Goal: Task Accomplishment & Management: Manage account settings

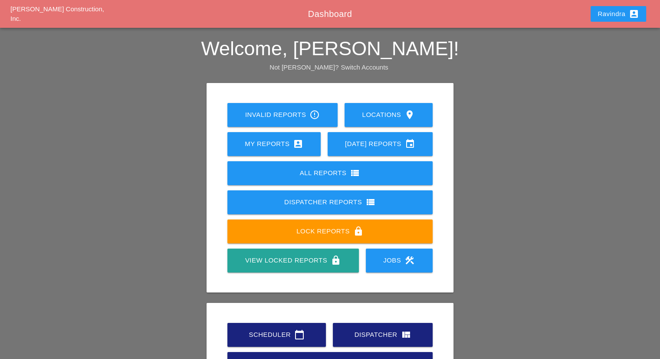
click at [272, 331] on div "Scheduler calendar_today" at bounding box center [276, 334] width 71 height 10
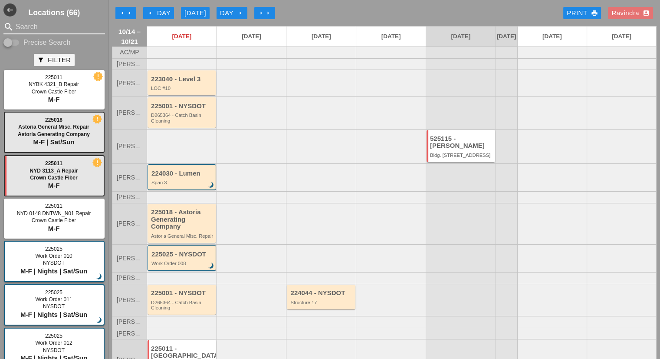
click at [56, 23] on input "Search" at bounding box center [54, 27] width 77 height 14
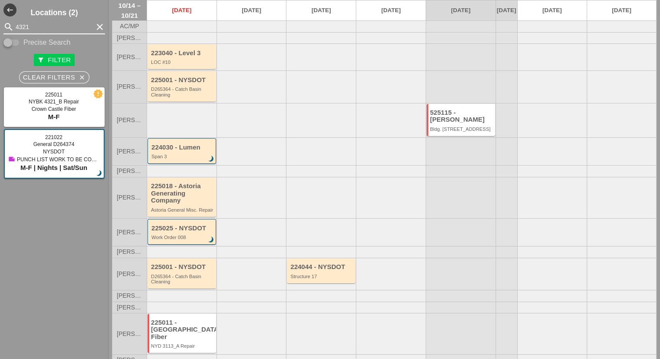
scroll to position [53, 0]
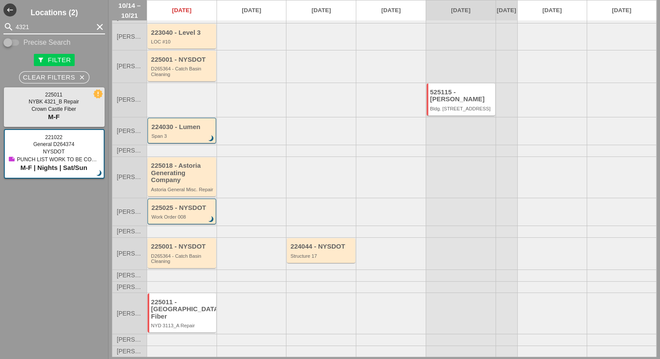
type input "4321"
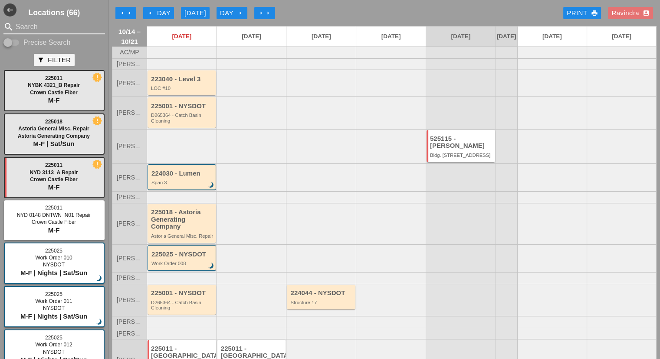
drag, startPoint x: 51, startPoint y: 25, endPoint x: 0, endPoint y: 25, distance: 51.2
click at [0, 25] on div "search Search" at bounding box center [54, 27] width 109 height 14
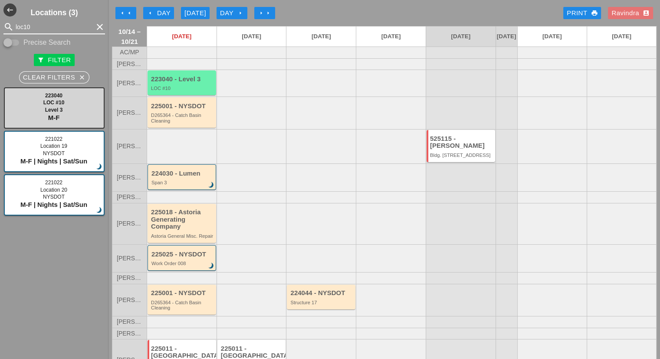
type input "loc10"
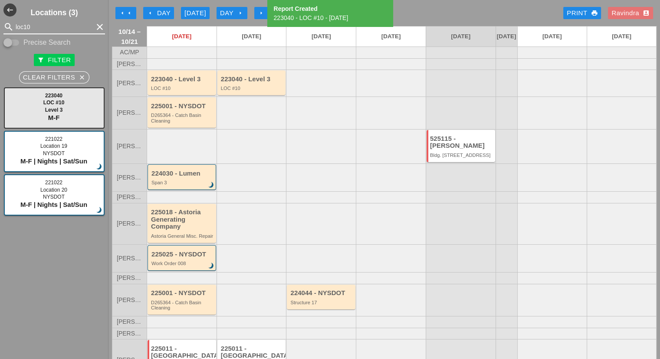
drag, startPoint x: 54, startPoint y: 21, endPoint x: 0, endPoint y: 21, distance: 54.3
click at [0, 21] on div "search loc10 clear" at bounding box center [54, 27] width 109 height 14
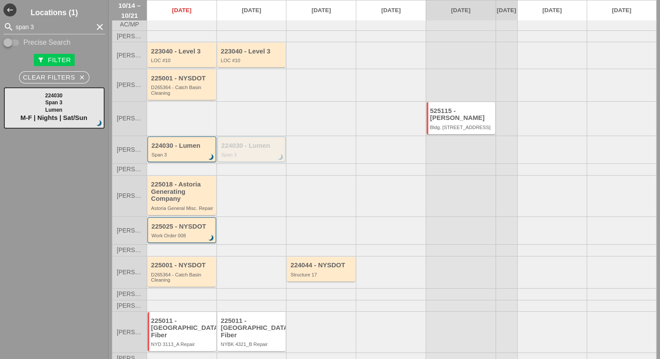
scroll to position [43, 0]
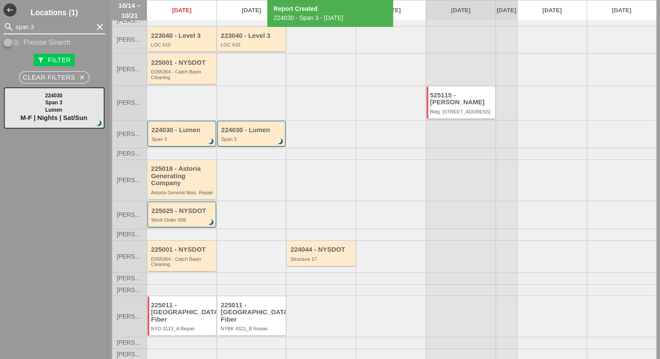
drag, startPoint x: 55, startPoint y: 28, endPoint x: 0, endPoint y: 27, distance: 55.1
click at [0, 27] on div "search span 3 clear" at bounding box center [54, 27] width 109 height 14
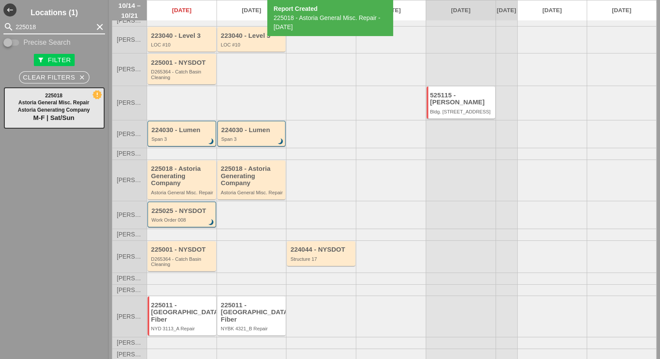
drag, startPoint x: 49, startPoint y: 26, endPoint x: 0, endPoint y: 26, distance: 49.1
click at [0, 26] on div "search 225018 clear" at bounding box center [54, 27] width 109 height 14
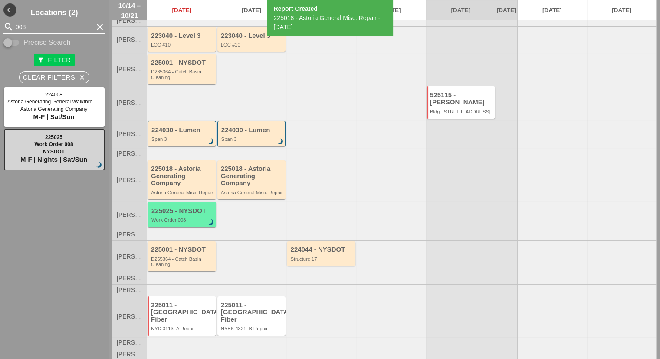
type input "008"
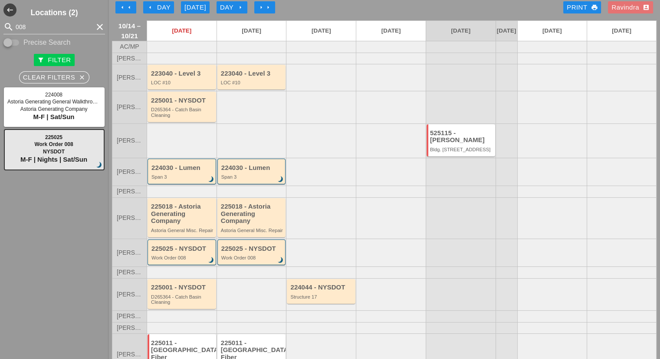
scroll to position [0, 0]
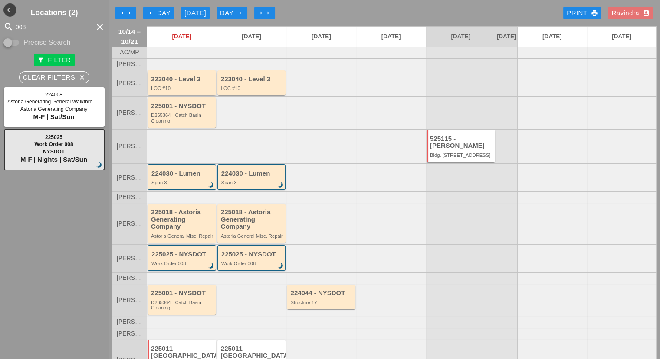
click at [197, 83] on div "223040 - Level 3" at bounding box center [182, 79] width 63 height 7
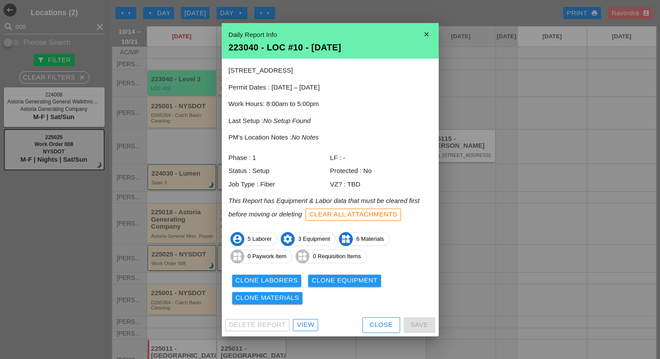
click at [280, 280] on div "Clone Laborers" at bounding box center [267, 280] width 62 height 10
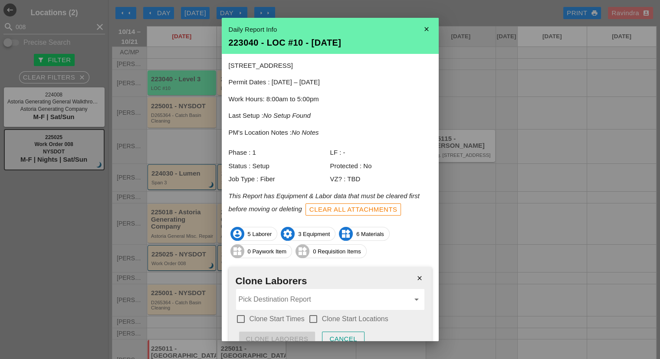
click at [272, 293] on input "Pick Destination Report" at bounding box center [324, 299] width 171 height 14
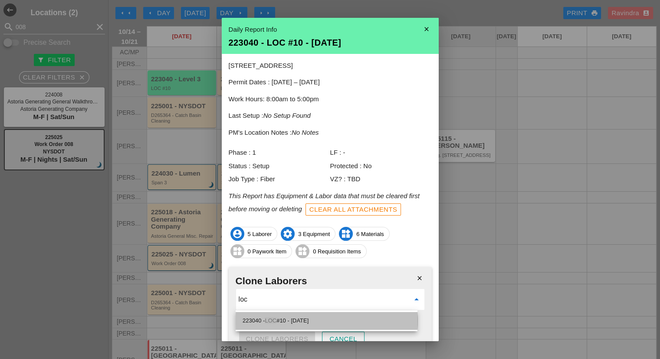
click at [322, 319] on div "223040 - LOC #10 - 10/15/2025" at bounding box center [327, 320] width 168 height 10
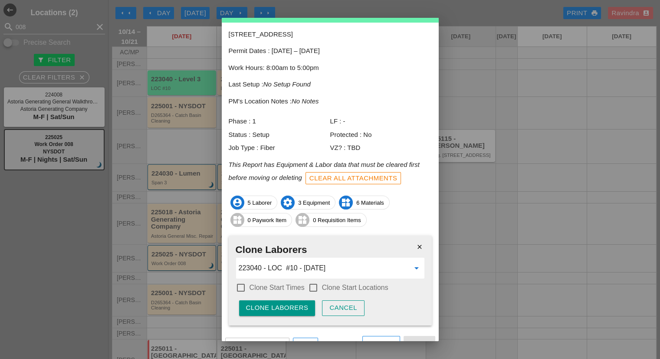
scroll to position [43, 0]
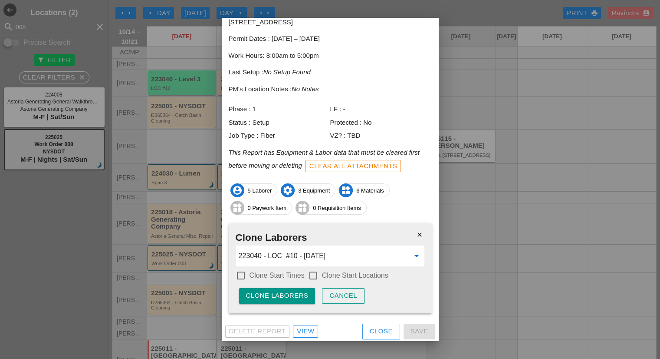
type input "223040 - LOC #10 - 10/15/2025"
drag, startPoint x: 289, startPoint y: 276, endPoint x: 338, endPoint y: 274, distance: 49.1
click at [289, 275] on label "Clone Start Times" at bounding box center [277, 275] width 55 height 9
checkbox input "true"
click at [340, 278] on label "Clone Start Locations" at bounding box center [355, 275] width 66 height 9
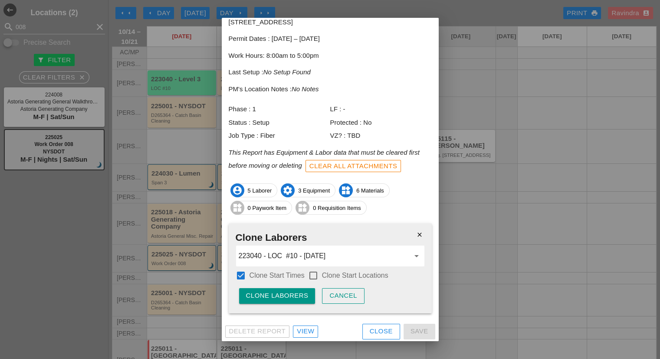
checkbox input "true"
click at [297, 299] on div "Clone Laborers" at bounding box center [277, 295] width 62 height 10
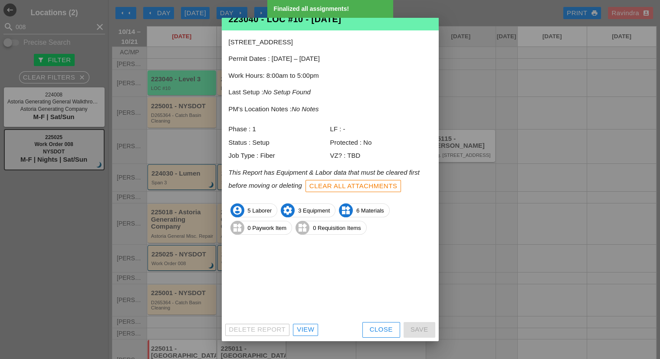
scroll to position [0, 0]
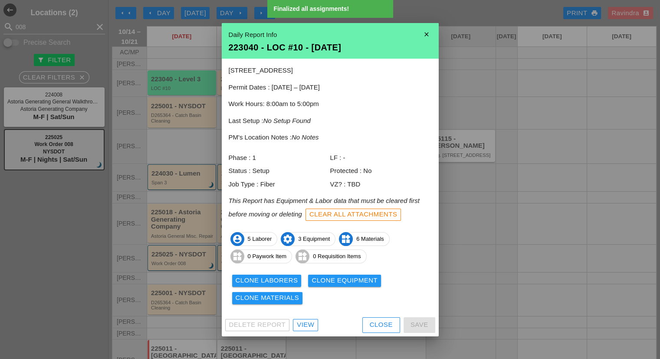
click at [323, 278] on div "Clone Equipment" at bounding box center [345, 280] width 66 height 10
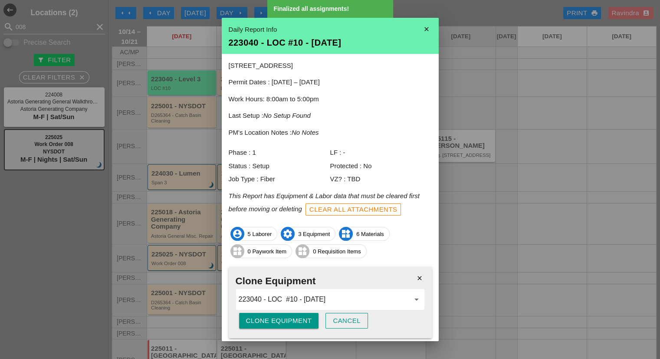
click at [260, 317] on div "Clone Equipment" at bounding box center [279, 321] width 66 height 10
click at [260, 317] on div "Are you sure?" at bounding box center [273, 321] width 55 height 10
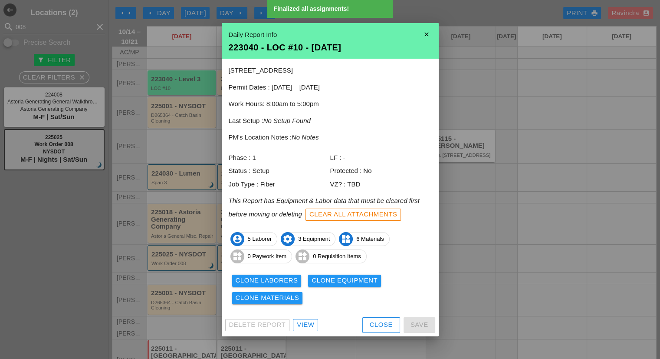
click at [286, 300] on div "Clone Materials" at bounding box center [268, 298] width 64 height 10
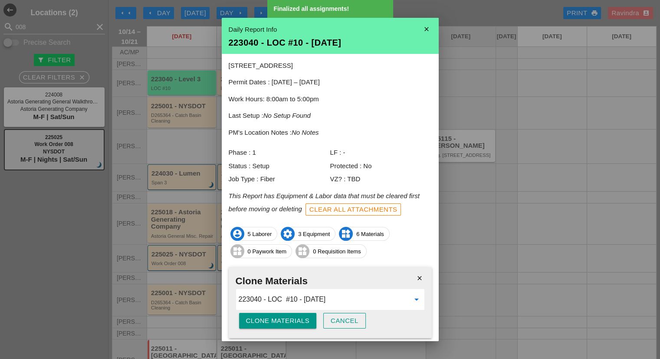
click at [271, 318] on div "Clone Materials" at bounding box center [278, 321] width 64 height 10
click at [271, 318] on div "Are you sure?" at bounding box center [273, 321] width 55 height 10
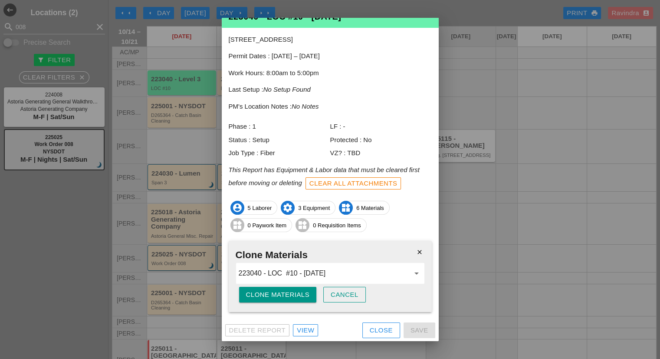
click at [370, 334] on button "Close" at bounding box center [381, 330] width 38 height 16
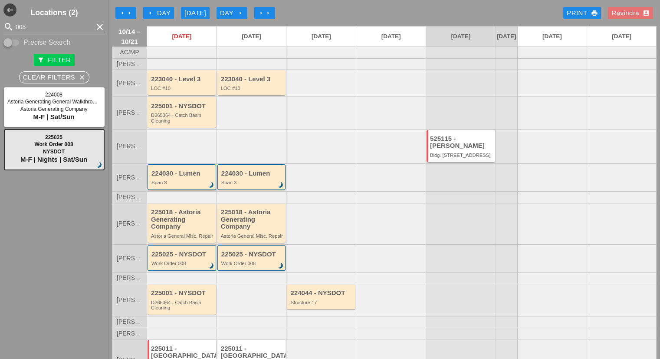
click at [177, 185] on div "Span 3" at bounding box center [182, 182] width 62 height 5
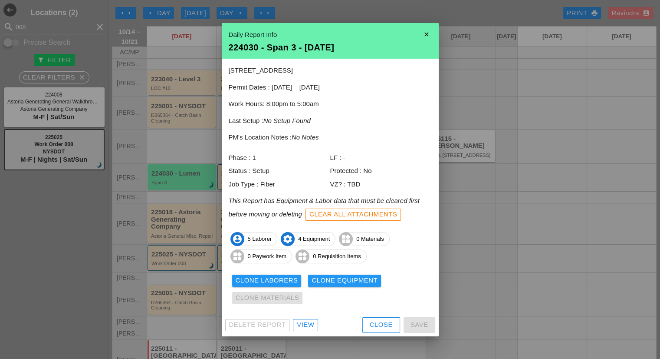
click at [280, 278] on div "Clone Laborers" at bounding box center [267, 280] width 62 height 10
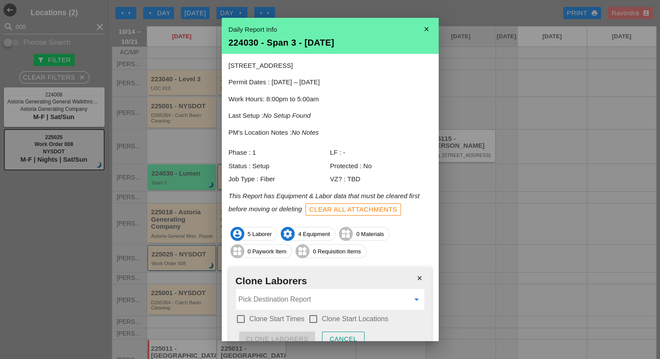
click at [263, 297] on input "Pick Destination Report" at bounding box center [324, 299] width 171 height 14
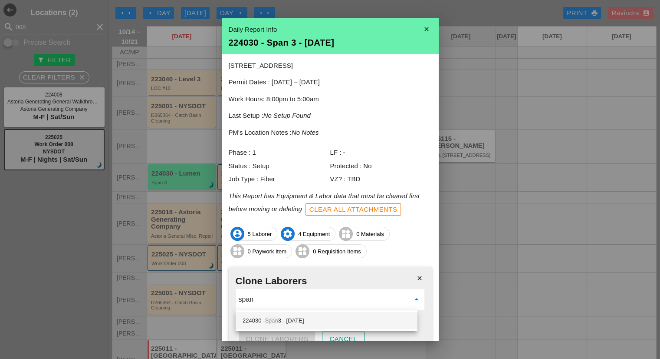
click at [280, 314] on div "224030 - Span 3 - 10/15/2025" at bounding box center [327, 320] width 168 height 17
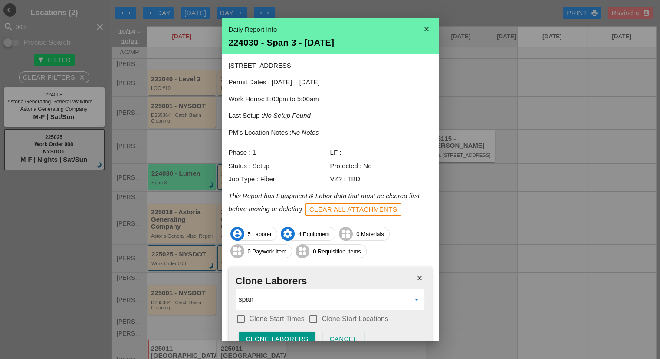
type input "224030 - Span 3 - 10/15/2025"
drag, startPoint x: 283, startPoint y: 319, endPoint x: 289, endPoint y: 319, distance: 6.1
click at [283, 319] on label "Clone Start Times" at bounding box center [277, 318] width 55 height 9
click at [326, 319] on label "Clone Start Locations" at bounding box center [355, 318] width 66 height 9
click at [286, 336] on div "Clone Laborers" at bounding box center [277, 339] width 62 height 10
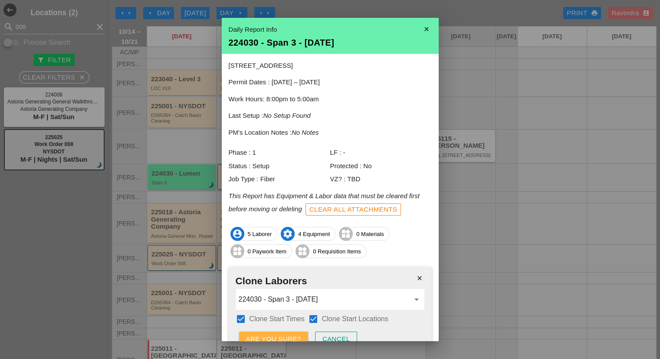
click at [286, 336] on div "Are you sure?" at bounding box center [273, 339] width 55 height 10
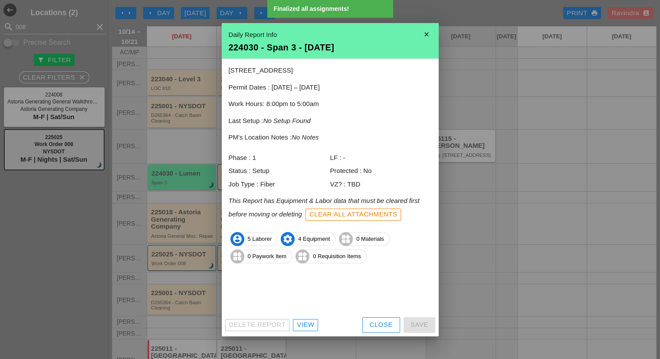
scroll to position [0, 0]
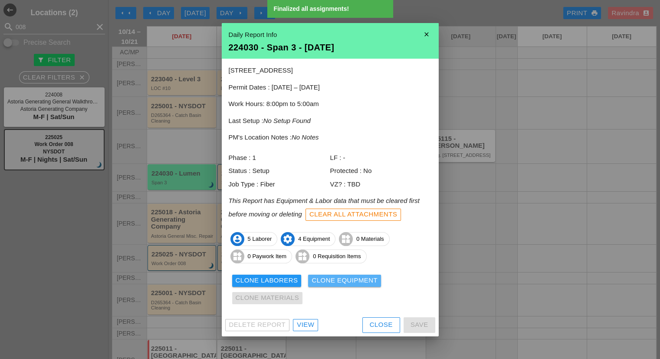
click at [332, 277] on div "Clone Equipment" at bounding box center [345, 280] width 66 height 10
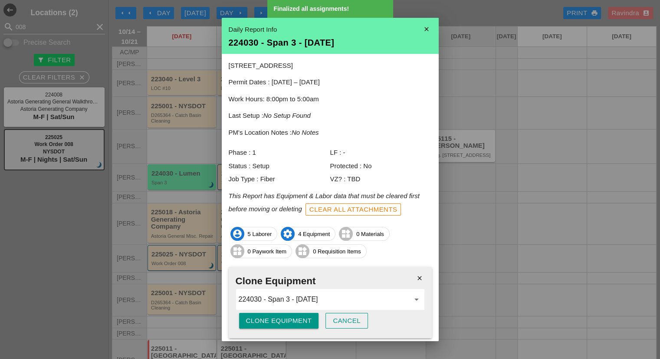
click at [291, 328] on div "close Clone Equipment 224030 - Span 3 - 10/15/2025 arrow_drop_down Clone Equipm…" at bounding box center [330, 301] width 203 height 71
click at [291, 324] on div "Clone Equipment" at bounding box center [279, 321] width 66 height 10
click at [291, 324] on div "Are you sure?" at bounding box center [273, 321] width 55 height 10
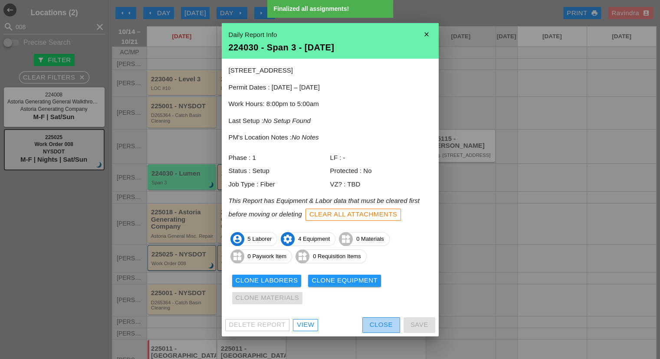
click at [376, 318] on button "Close" at bounding box center [381, 325] width 38 height 16
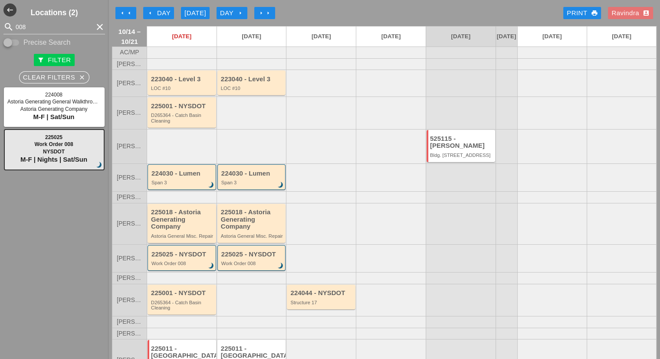
click at [193, 230] on div "225018 - Astoria Generating Company" at bounding box center [182, 219] width 63 height 22
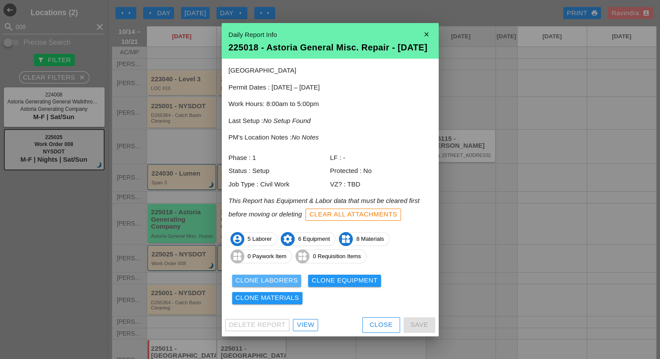
click at [268, 284] on div "Clone Laborers" at bounding box center [267, 280] width 62 height 10
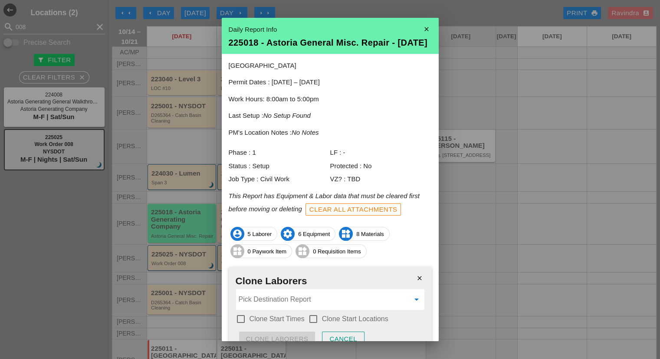
click at [266, 306] on input "Pick Destination Report" at bounding box center [324, 299] width 171 height 14
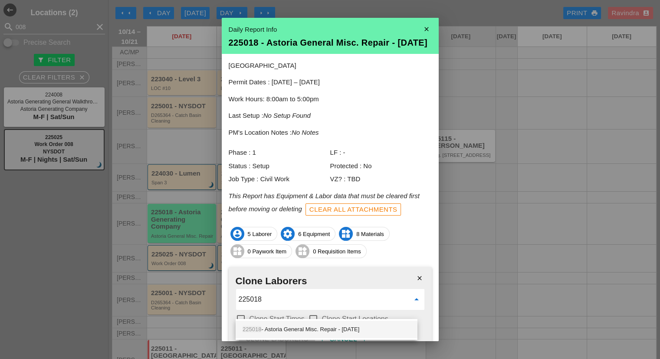
type input "225018"
click at [281, 319] on div "225018 - Astoria General Misc. Repair - 10/15/2025" at bounding box center [327, 329] width 182 height 21
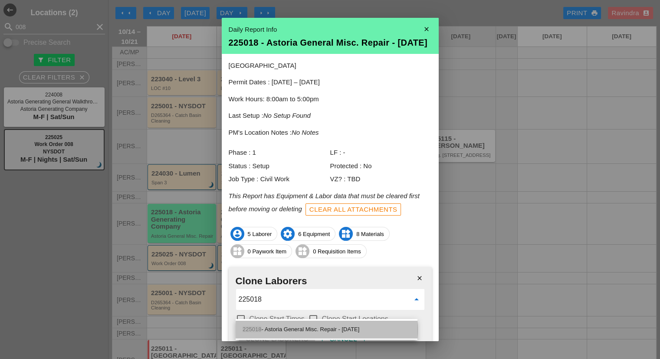
click at [285, 327] on div "225018 - Astoria General Misc. Repair - 10/15/2025" at bounding box center [327, 329] width 168 height 10
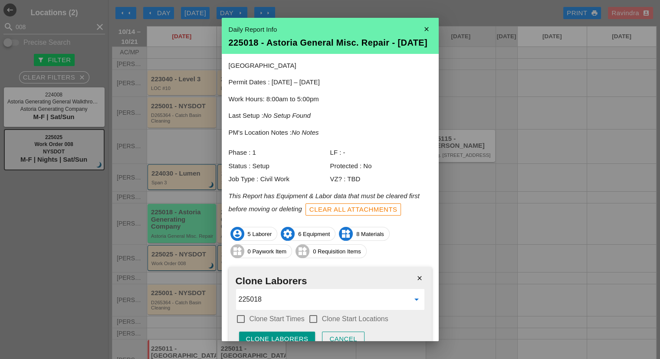
click at [281, 322] on div "check_box_outline_blank Clone Start Times" at bounding box center [270, 318] width 69 height 10
click at [288, 323] on label "Clone Start Times" at bounding box center [277, 318] width 55 height 9
click at [326, 323] on label "Clone Start Locations" at bounding box center [355, 318] width 66 height 9
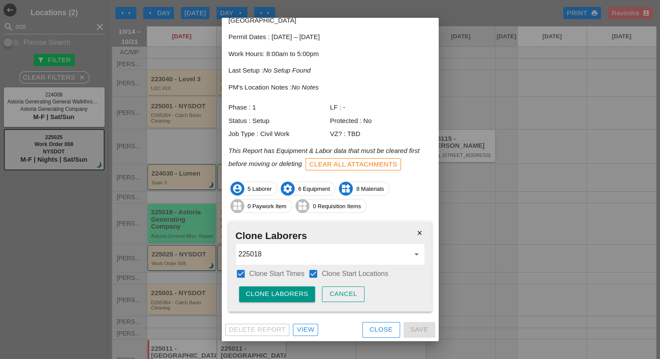
click at [274, 289] on div "Clone Laborers" at bounding box center [277, 294] width 62 height 10
click at [274, 289] on div "Are you sure?" at bounding box center [273, 294] width 55 height 10
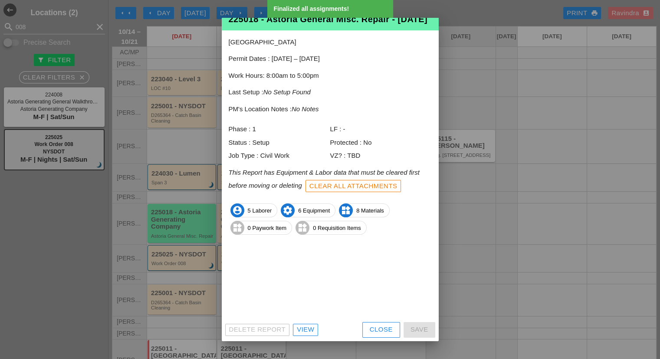
scroll to position [0, 0]
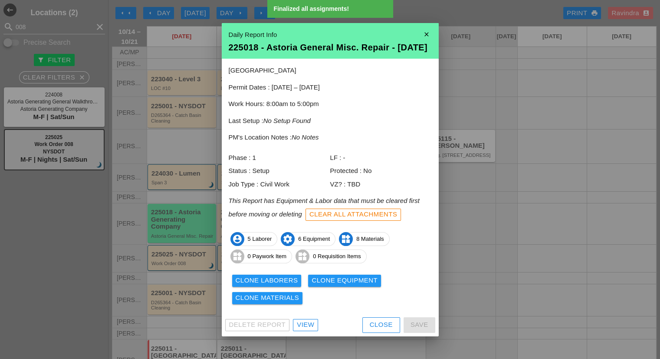
click at [325, 284] on div "Clone Equipment" at bounding box center [345, 280] width 66 height 10
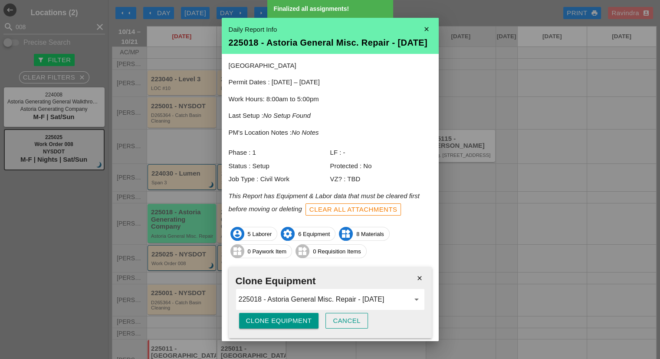
click at [297, 326] on div "Clone Equipment" at bounding box center [279, 321] width 66 height 10
click at [297, 326] on div "Are you sure?" at bounding box center [273, 321] width 55 height 10
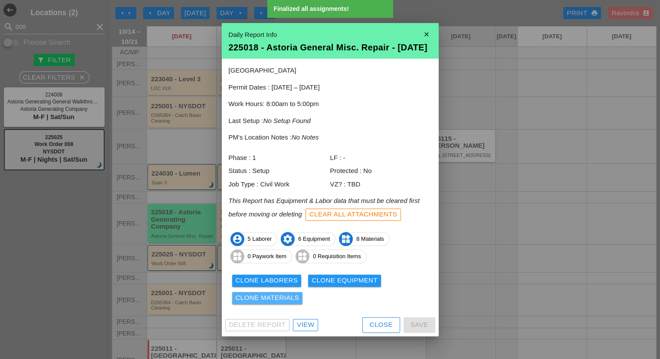
click at [276, 303] on div "Clone Materials" at bounding box center [268, 298] width 64 height 10
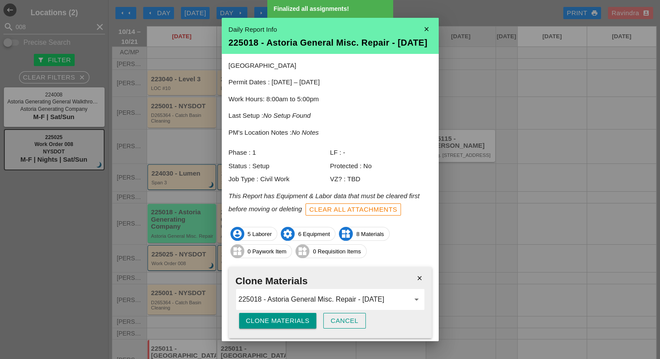
click at [270, 326] on div "Clone Materials" at bounding box center [278, 321] width 64 height 10
click at [270, 326] on div "Are you sure?" at bounding box center [273, 321] width 55 height 10
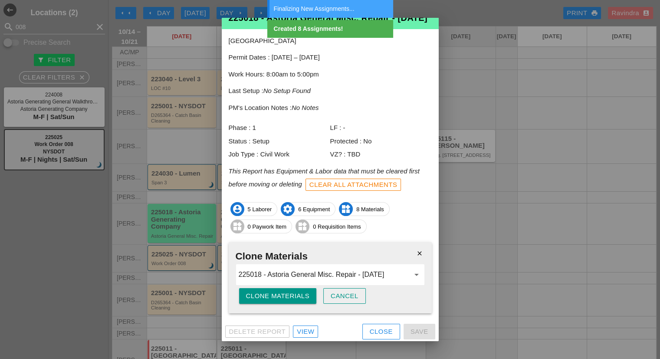
scroll to position [35, 0]
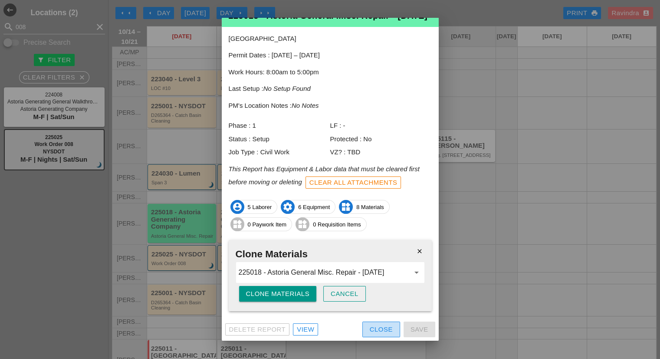
click at [370, 330] on div "Close" at bounding box center [381, 329] width 23 height 10
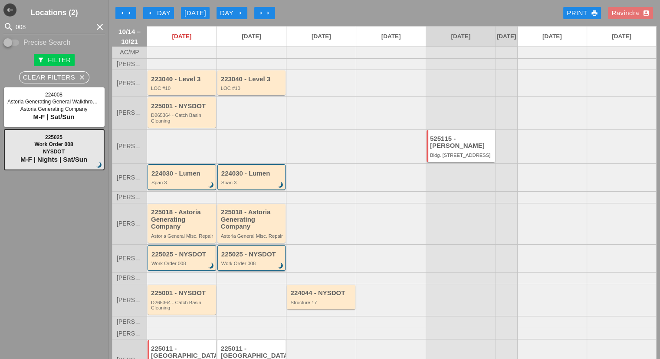
click at [249, 258] on div "225025 - NYSDOT" at bounding box center [252, 253] width 62 height 7
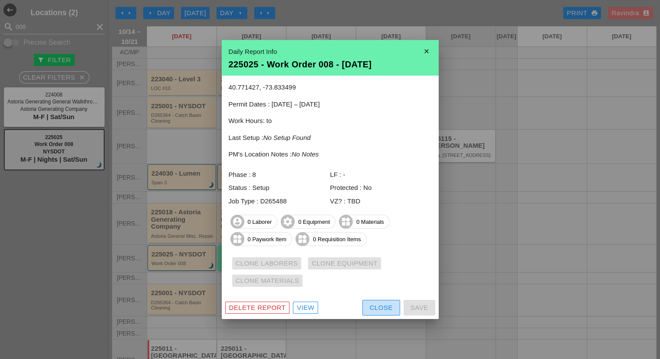
click at [372, 311] on div "Close" at bounding box center [381, 308] width 23 height 10
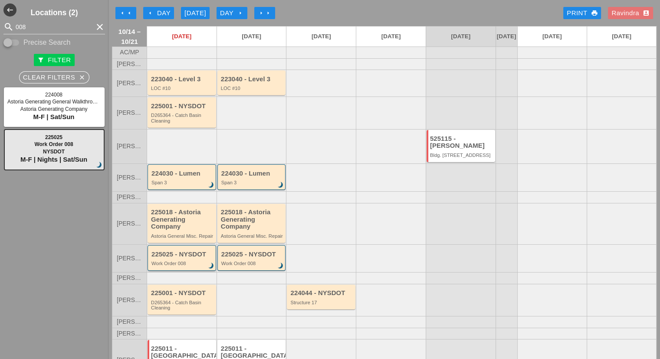
click at [191, 270] on div "225025 - NYSDOT Work Order 008 brightness_3" at bounding box center [182, 258] width 69 height 26
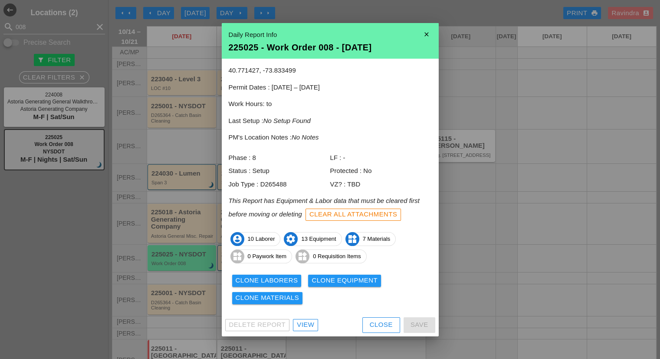
click at [377, 325] on div "Close" at bounding box center [381, 324] width 23 height 10
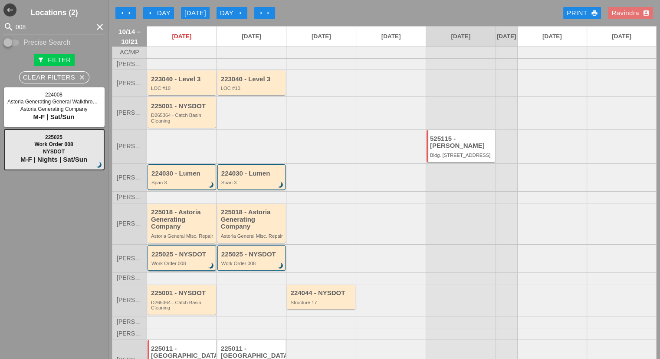
click at [193, 270] on div "225025 - NYSDOT Work Order 008 brightness_3" at bounding box center [182, 258] width 69 height 26
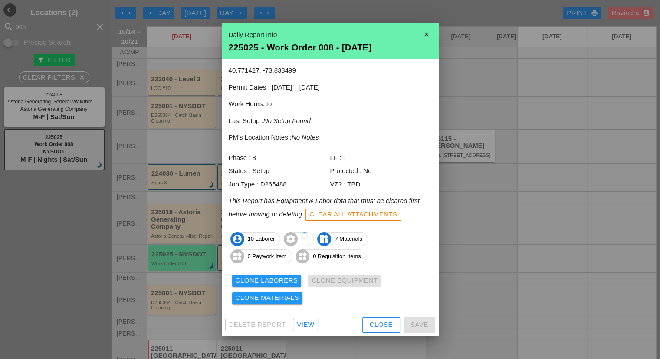
click at [250, 267] on div "40.771427, -73.833499 Permit Dates : 10/01/2025 – 12/31/2025 Work Hours: to Las…" at bounding box center [330, 186] width 217 height 255
click at [251, 274] on button "Clone Laborers" at bounding box center [266, 280] width 69 height 12
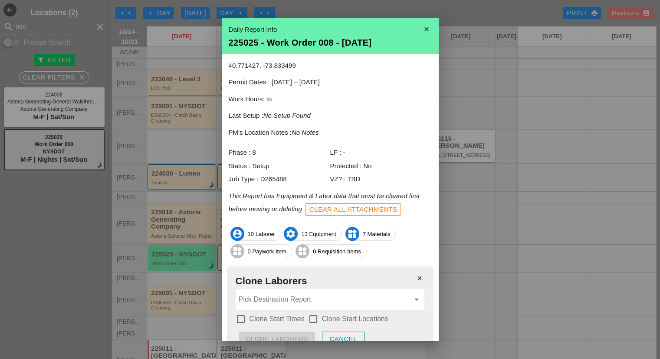
click at [263, 301] on input "Pick Destination Report" at bounding box center [324, 299] width 171 height 14
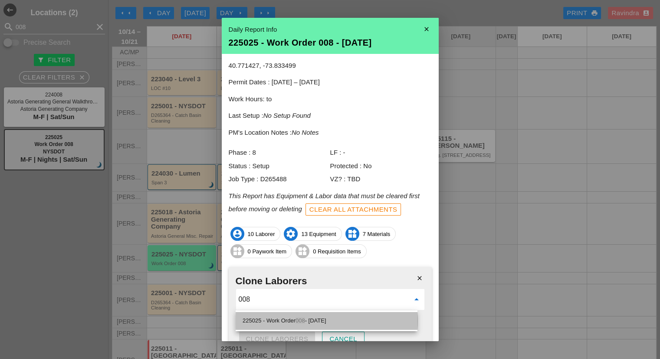
click at [300, 318] on span "008" at bounding box center [301, 320] width 10 height 7
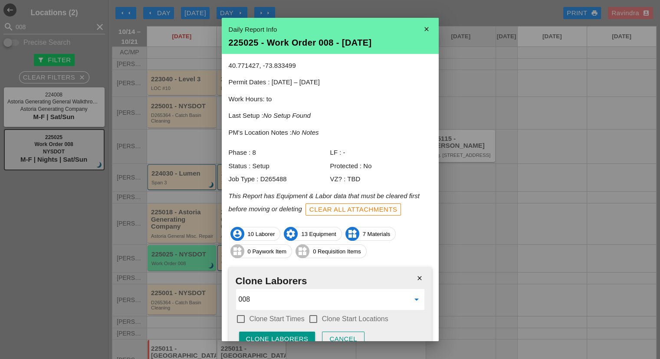
type input "225025 - Work Order 008 - 10/15/2025"
click at [289, 318] on label "Clone Start Times" at bounding box center [277, 318] width 55 height 9
click at [326, 319] on label "Clone Start Locations" at bounding box center [355, 318] width 66 height 9
click at [298, 332] on button "Clone Laborers" at bounding box center [277, 339] width 76 height 16
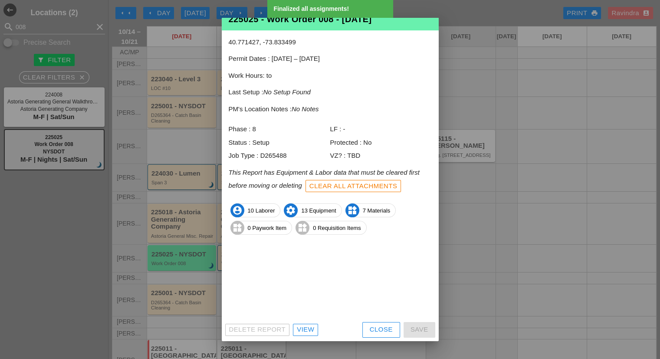
scroll to position [0, 0]
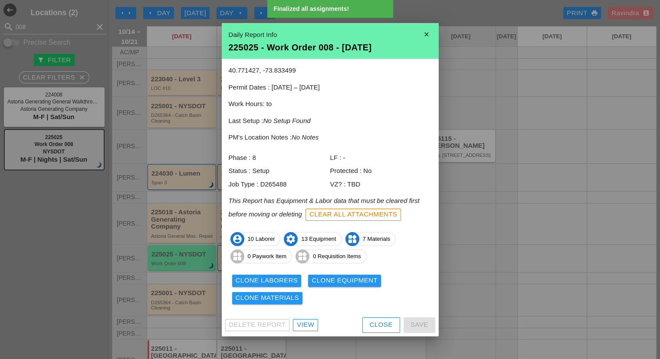
click at [325, 279] on div "Clone Equipment" at bounding box center [345, 280] width 66 height 10
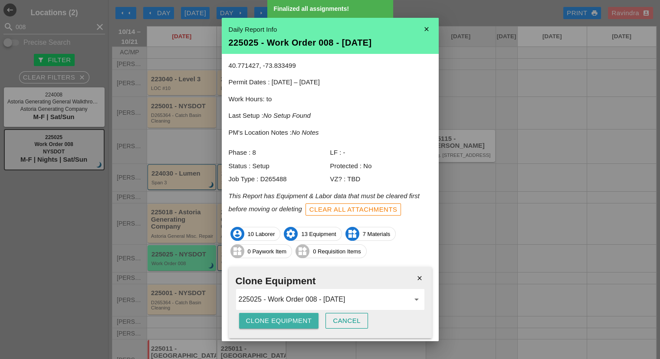
click at [283, 316] on div "Clone Equipment" at bounding box center [279, 321] width 66 height 10
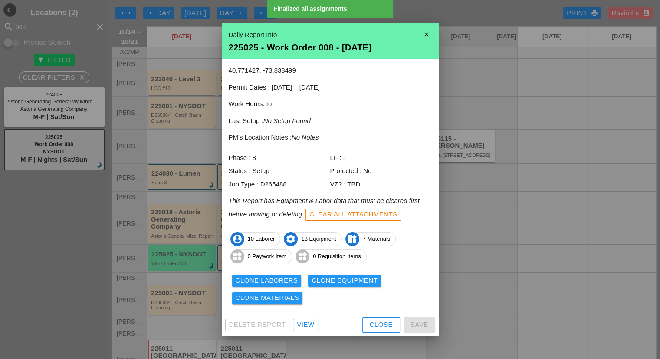
click at [286, 299] on div "Clone Materials" at bounding box center [268, 298] width 64 height 10
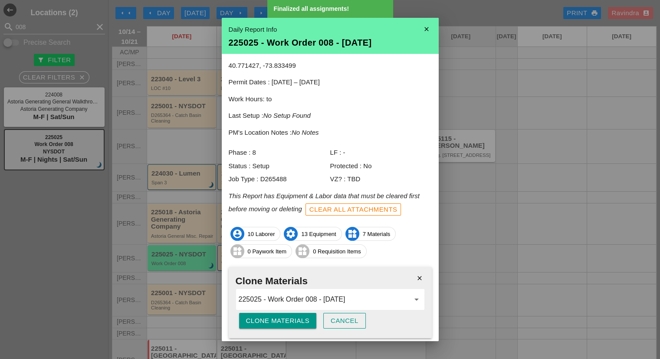
click at [281, 317] on div "Clone Materials" at bounding box center [278, 321] width 64 height 10
click at [281, 318] on div "Are you sure?" at bounding box center [273, 321] width 55 height 10
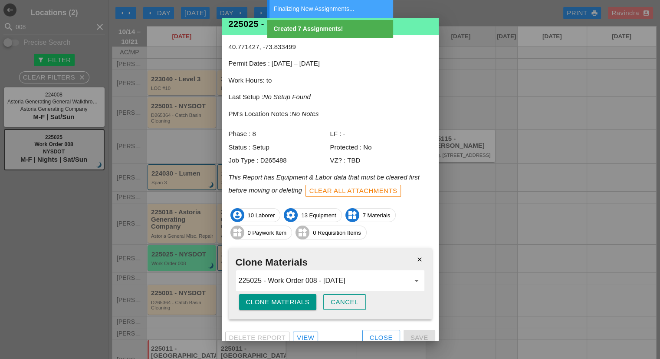
scroll to position [26, 0]
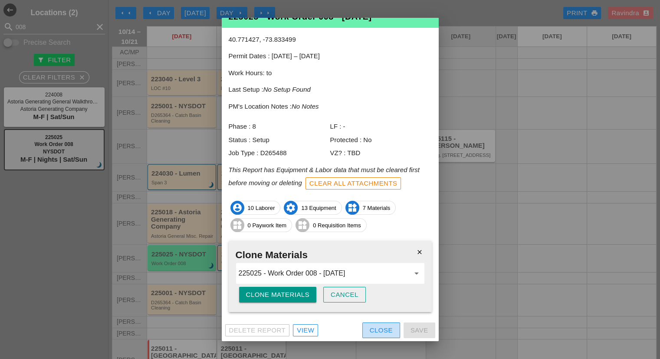
click at [370, 329] on div "Close" at bounding box center [381, 330] width 23 height 10
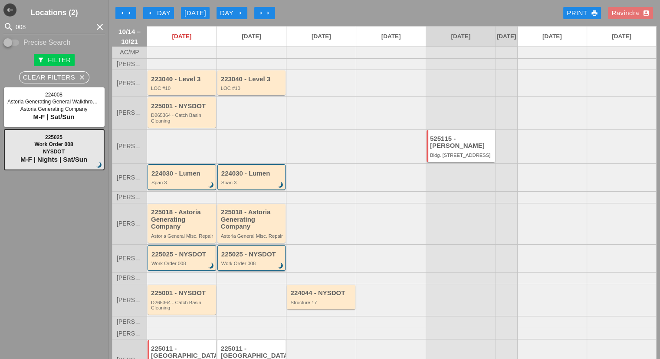
click at [245, 266] on div "Work Order 008" at bounding box center [252, 262] width 62 height 5
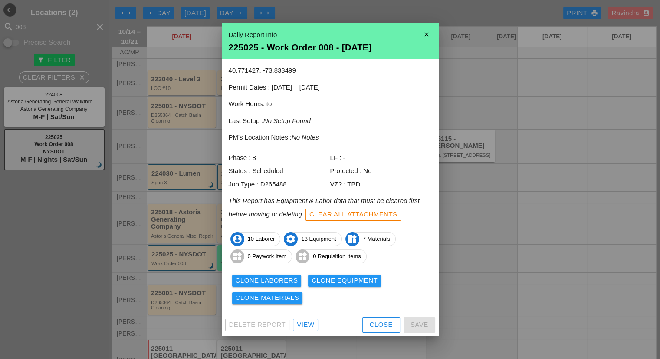
click at [369, 327] on button "Close" at bounding box center [381, 325] width 38 height 16
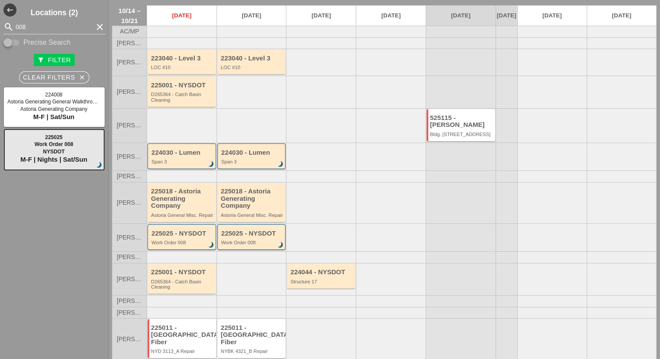
scroll to position [0, 0]
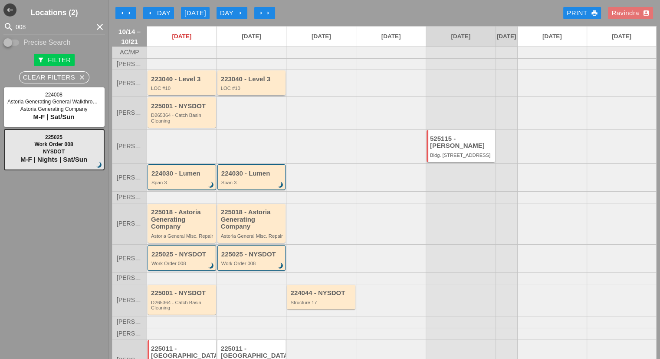
click at [238, 91] on div "LOC #10" at bounding box center [252, 88] width 63 height 5
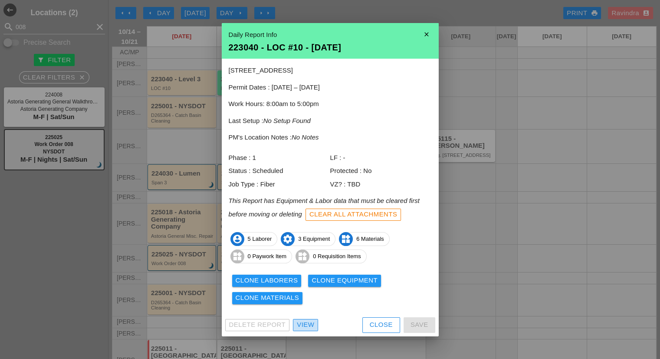
click at [310, 326] on div "View" at bounding box center [305, 324] width 17 height 10
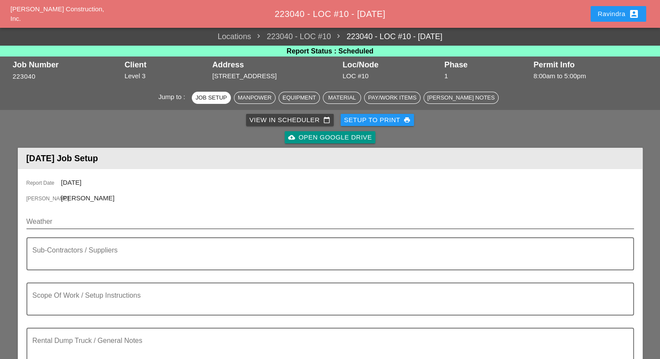
click at [128, 224] on input "Weather" at bounding box center [323, 221] width 595 height 14
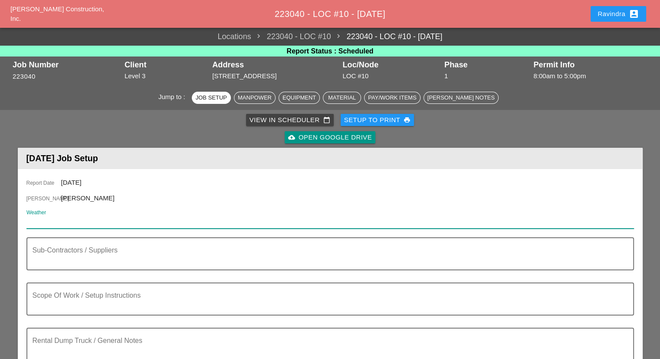
paste input "Wed 15 Day 68° 5% NNW 11 mph Intervals of clouds and sunshine. High 68F. Winds …"
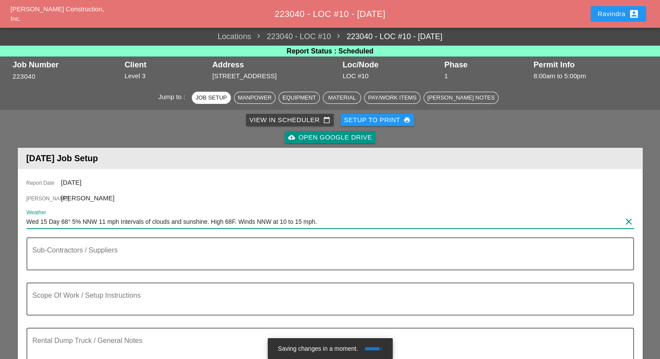
type input "Wed 15 Day 68° 5% NNW 11 mph Intervals of clouds and sunshine. High 68F. Winds …"
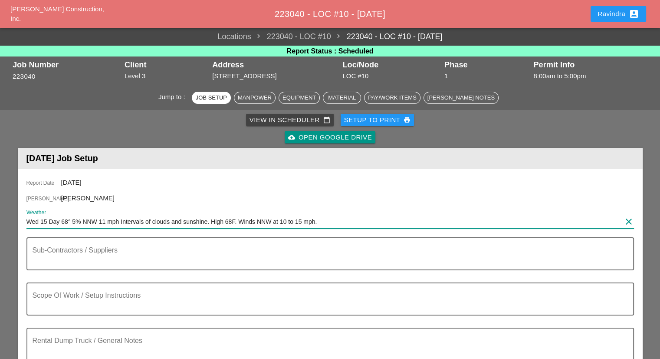
click at [608, 20] on button "Ravindra account_box" at bounding box center [619, 14] width 56 height 16
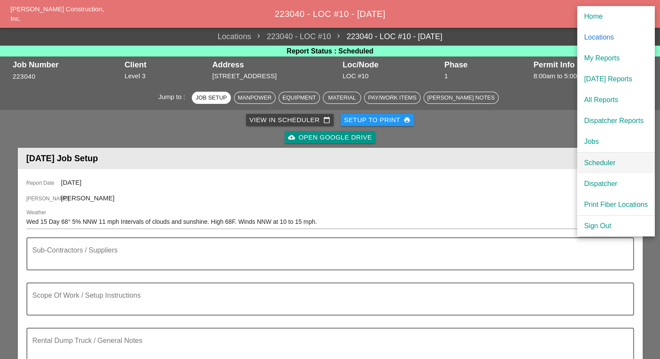
click at [600, 163] on div "Scheduler" at bounding box center [616, 163] width 64 height 10
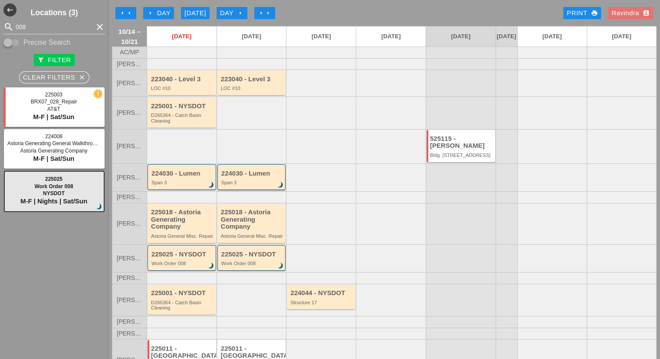
click at [235, 176] on div "224030 - Lumen" at bounding box center [252, 173] width 62 height 7
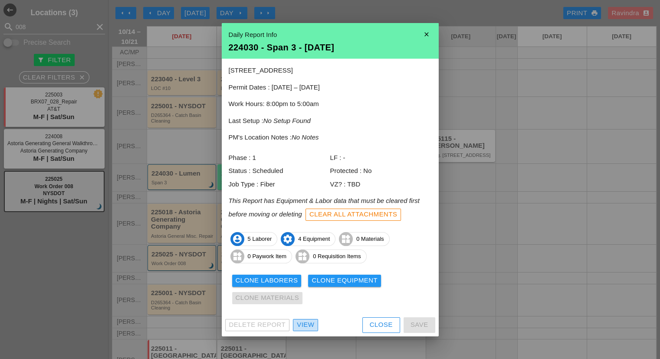
click at [306, 325] on div "View" at bounding box center [305, 324] width 17 height 10
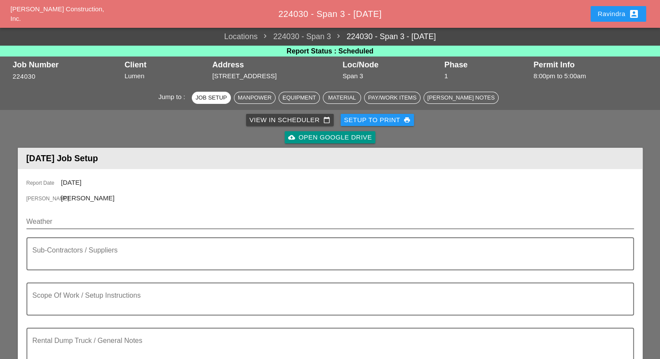
click at [118, 226] on input "Weather" at bounding box center [323, 221] width 595 height 14
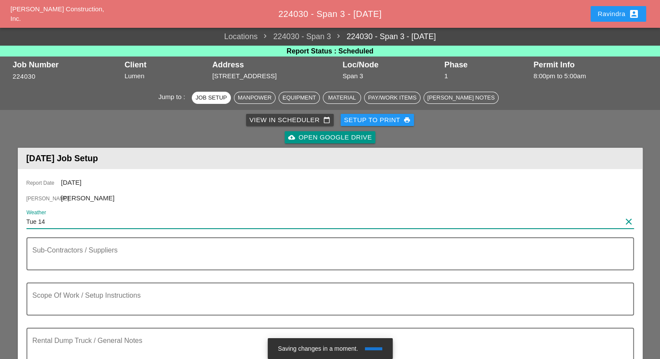
paste input "Night 58° 6% N 10 mph Cloudy. Low 58F. Winds N at 5 to 10 mph."
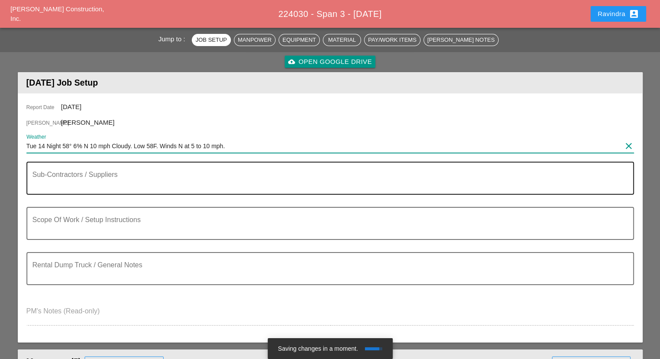
scroll to position [130, 0]
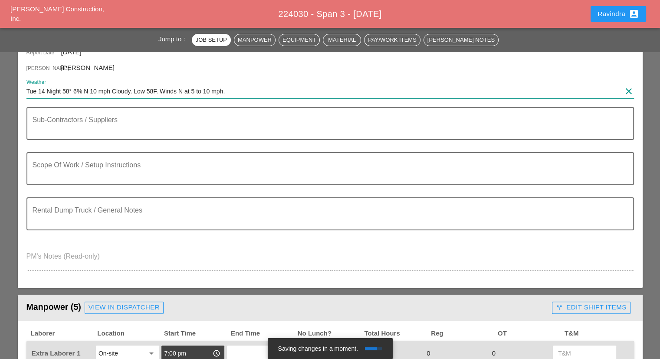
type input "Tue 14 Night 58° 6% N 10 mph Cloudy. Low 58F. Winds N at 5 to 10 mph."
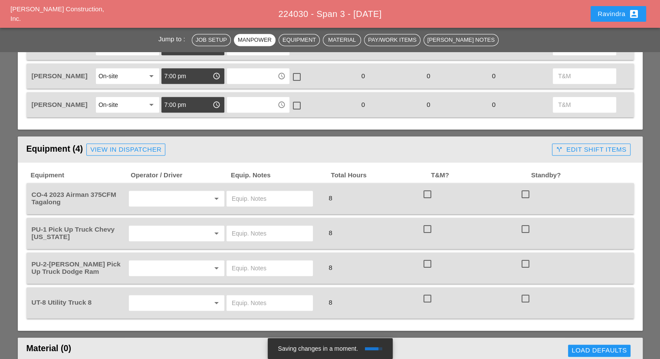
scroll to position [521, 0]
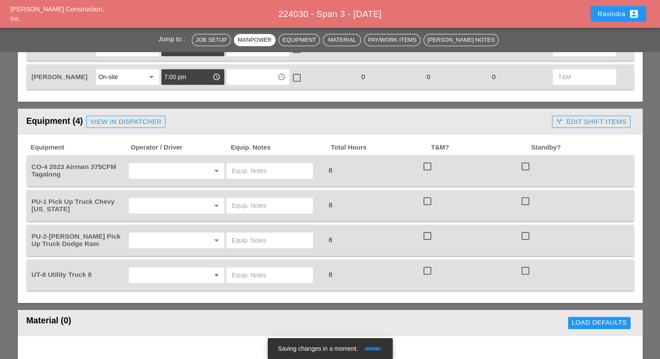
click at [189, 269] on input "text" at bounding box center [165, 275] width 66 height 14
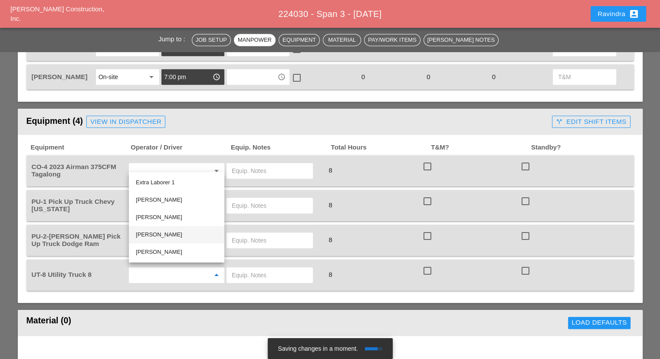
click at [159, 237] on div "Leroy March" at bounding box center [177, 234] width 82 height 10
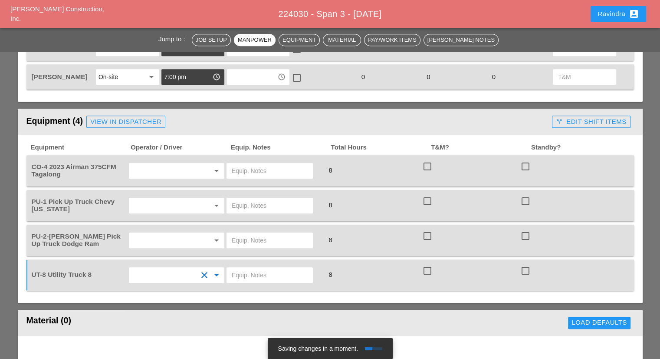
click at [258, 273] on input "text" at bounding box center [270, 275] width 76 height 14
type input "ON SITE"
click at [153, 235] on input "text" at bounding box center [165, 240] width 66 height 14
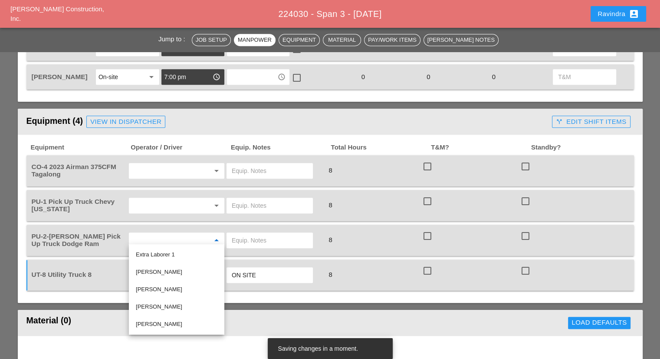
click at [67, 236] on span "PU-2-Foreman's Pick Up Truck Dodge Ram" at bounding box center [76, 239] width 89 height 15
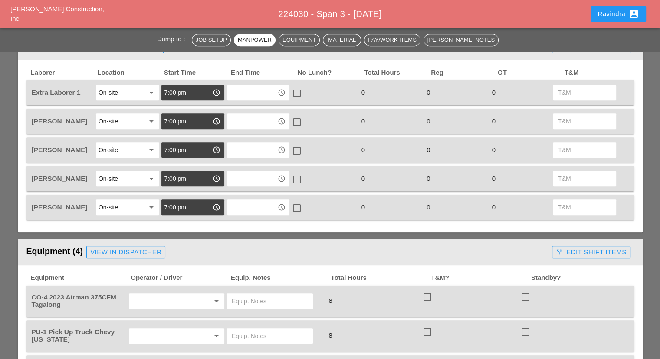
scroll to position [304, 0]
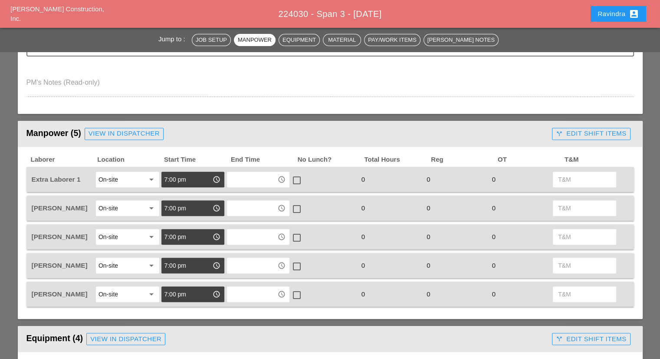
click at [116, 134] on div "View in Dispatcher" at bounding box center [124, 133] width 71 height 10
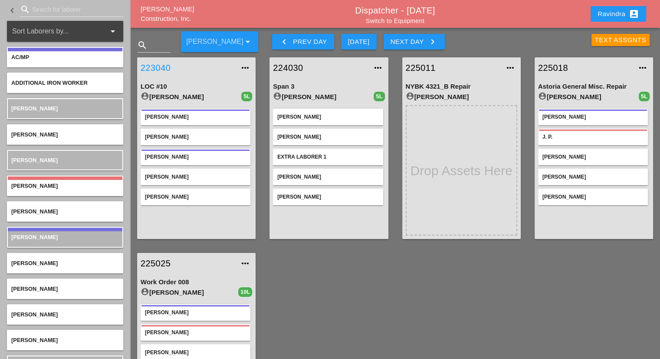
click at [156, 64] on link "223040" at bounding box center [188, 67] width 94 height 13
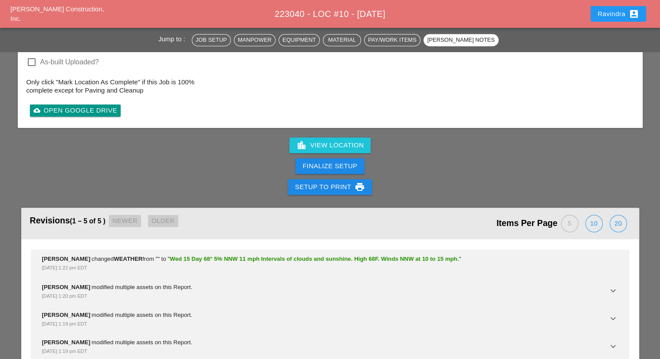
scroll to position [1401, 0]
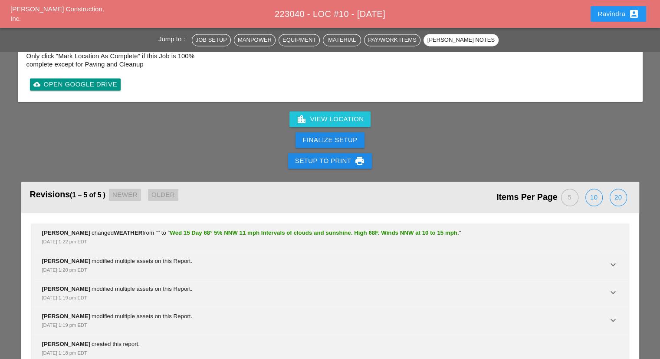
click at [604, 11] on div "Ravindra account_box" at bounding box center [619, 14] width 42 height 10
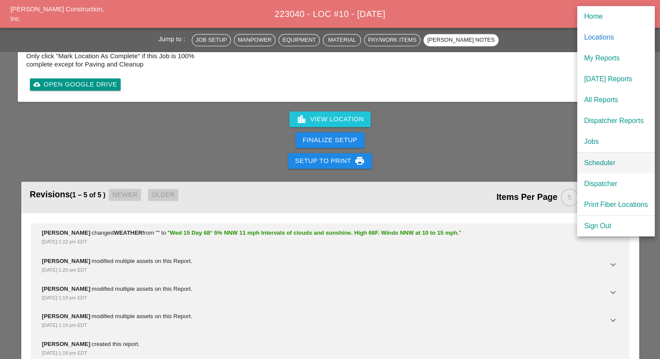
click at [599, 161] on div "Scheduler" at bounding box center [616, 163] width 64 height 10
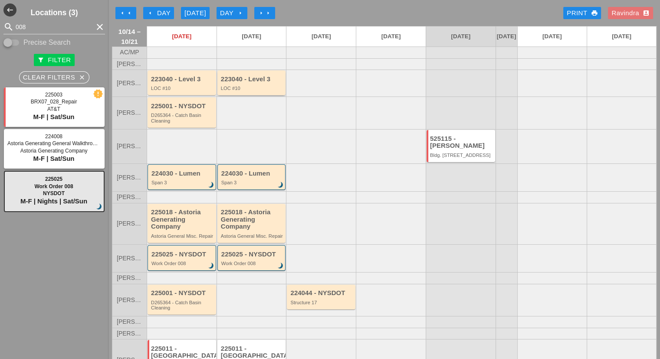
click at [248, 91] on div "LOC #10" at bounding box center [252, 88] width 63 height 5
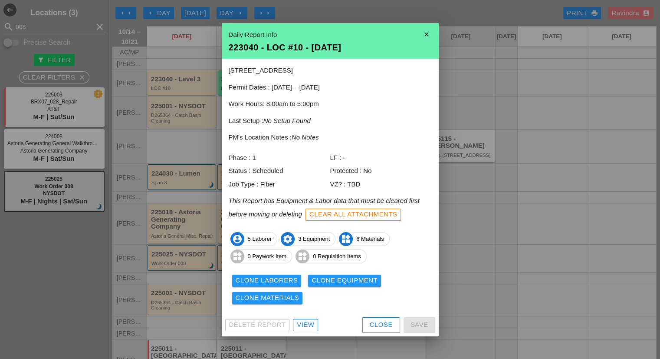
click at [187, 151] on div at bounding box center [330, 179] width 660 height 359
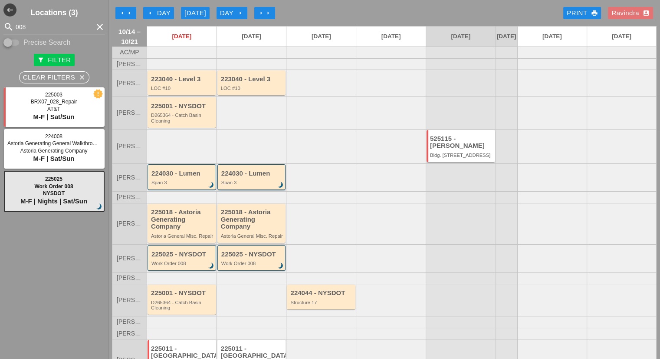
click at [249, 177] on div "224030 - Lumen" at bounding box center [252, 173] width 62 height 7
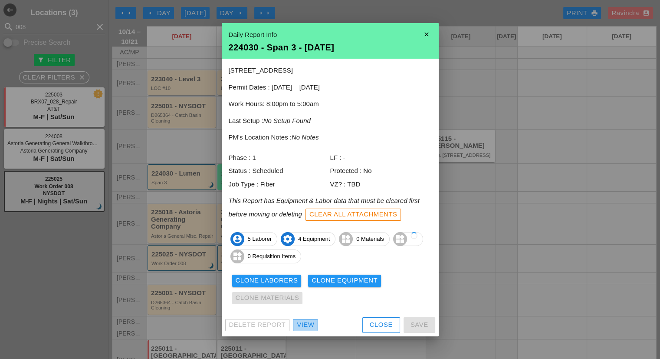
click at [306, 320] on div "View" at bounding box center [305, 324] width 17 height 10
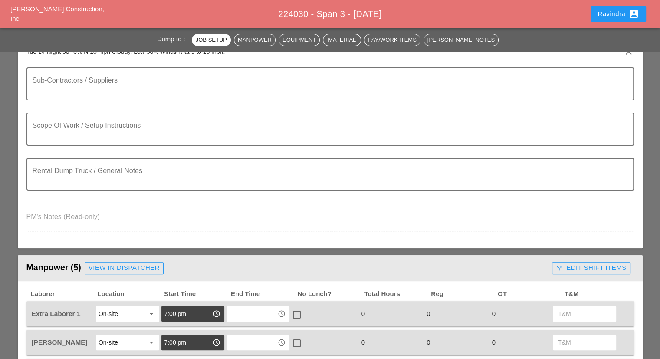
scroll to position [260, 0]
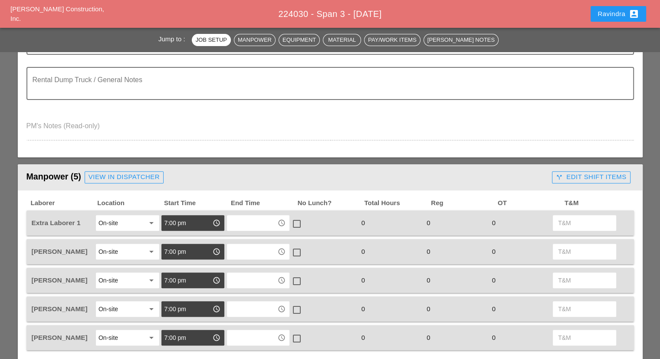
click at [139, 175] on div "View in Dispatcher" at bounding box center [124, 177] width 71 height 10
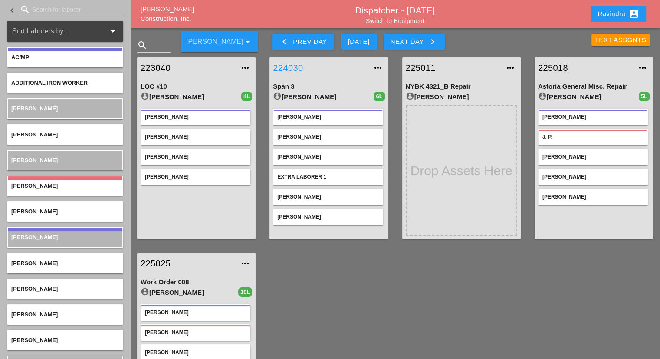
click at [285, 66] on link "224030" at bounding box center [320, 67] width 94 height 13
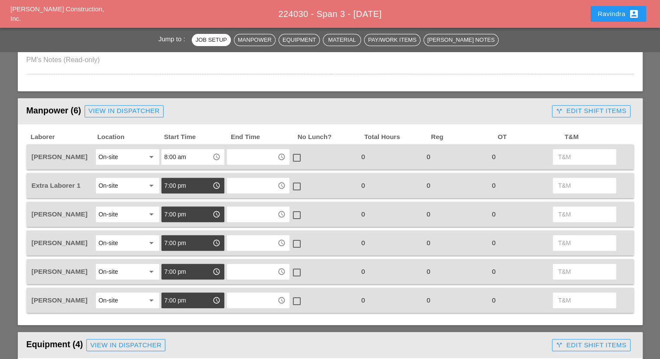
scroll to position [347, 0]
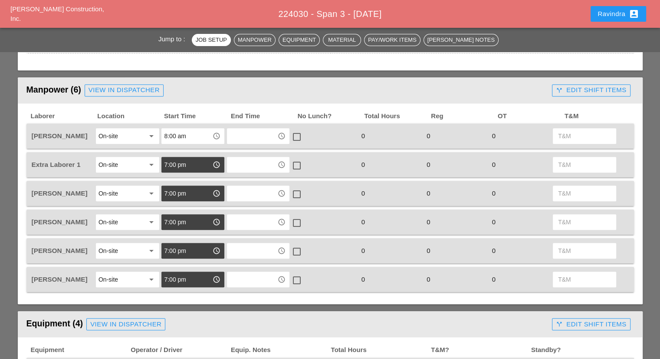
click at [178, 135] on input "8:00 am" at bounding box center [186, 136] width 45 height 14
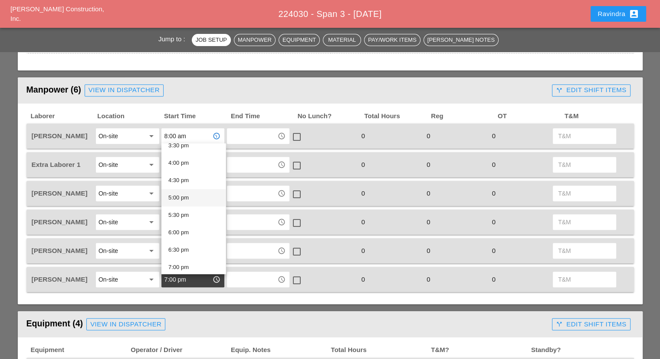
scroll to position [568, 0]
click at [188, 262] on div "7:30 pm" at bounding box center [193, 263] width 50 height 10
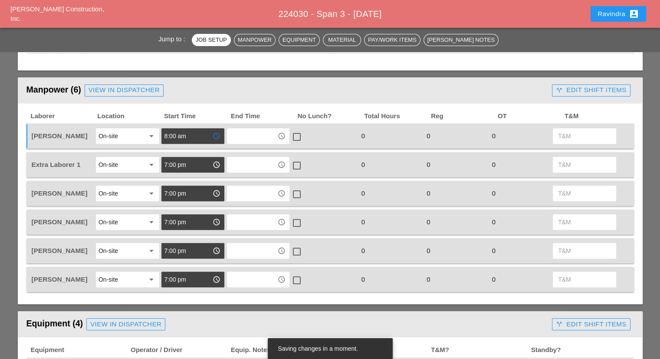
click at [178, 134] on input "8:00 am" at bounding box center [186, 136] width 45 height 14
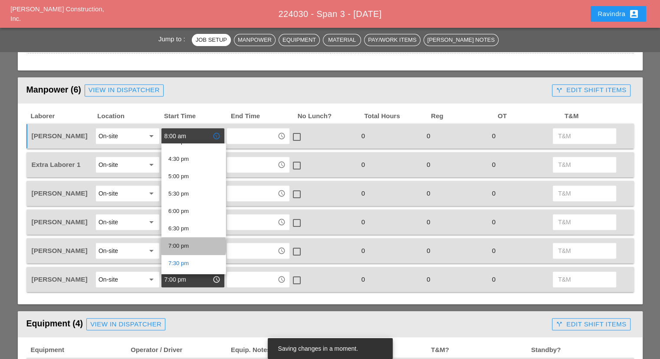
click at [194, 248] on div "7:00 pm" at bounding box center [193, 245] width 50 height 10
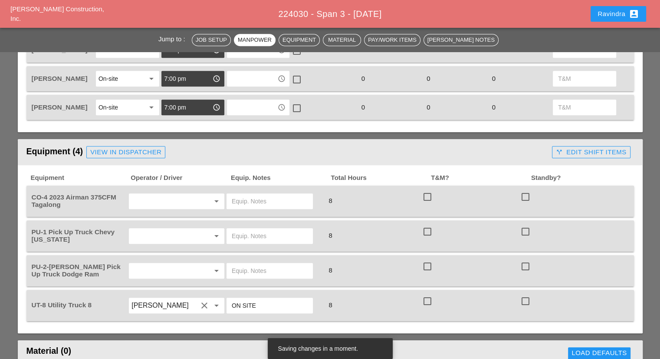
scroll to position [564, 0]
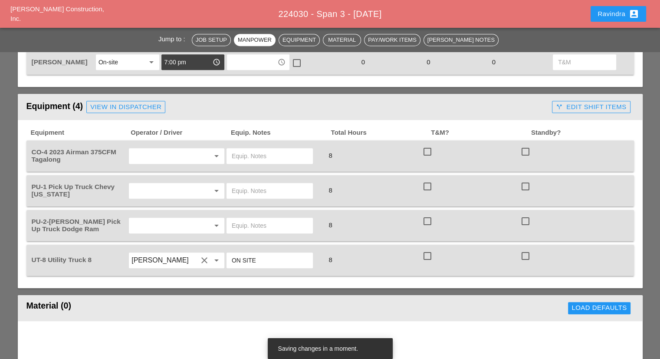
click at [170, 218] on input "text" at bounding box center [165, 225] width 66 height 14
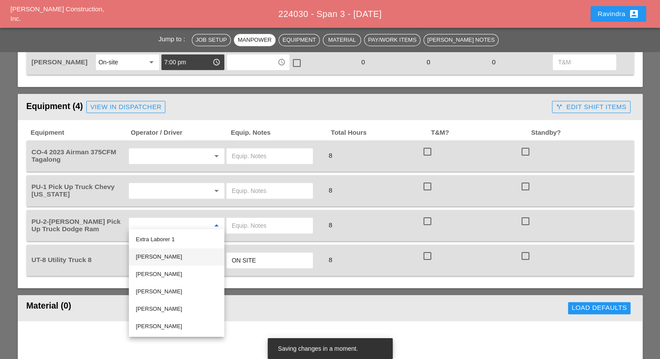
click at [156, 257] on div "Anthony DeGeorge" at bounding box center [177, 256] width 82 height 10
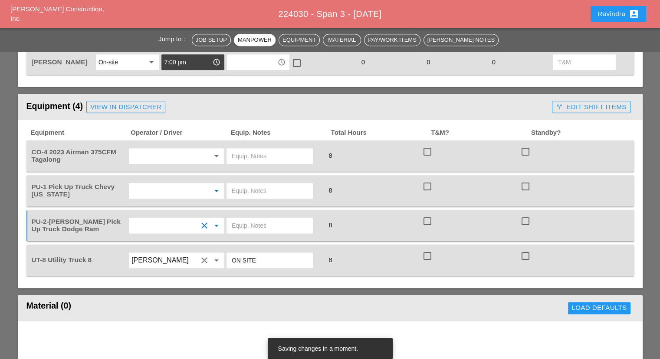
click at [155, 184] on input "text" at bounding box center [165, 191] width 66 height 14
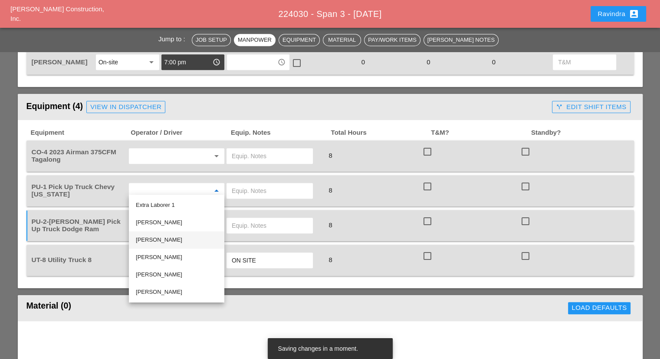
click at [167, 244] on div "Brandon Galvez" at bounding box center [177, 239] width 82 height 10
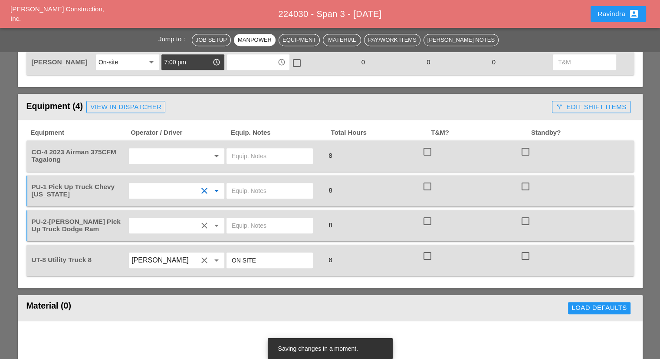
click at [166, 190] on input "text" at bounding box center [165, 191] width 66 height 14
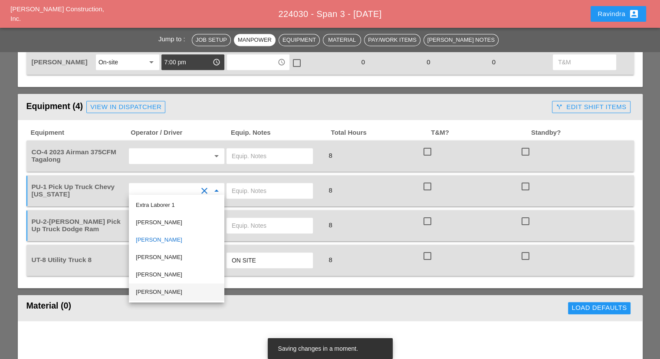
click at [174, 293] on div "Brandon Velez Rodriguez" at bounding box center [177, 291] width 82 height 10
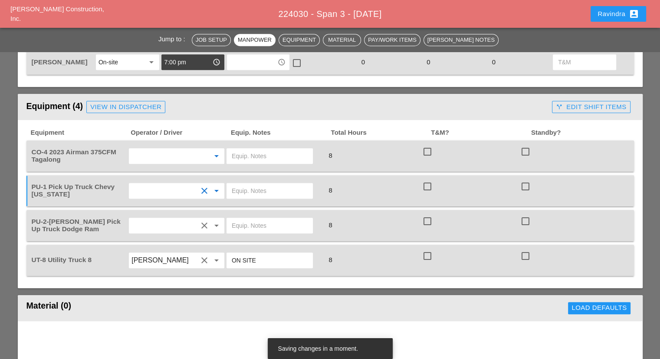
click at [150, 152] on input "text" at bounding box center [165, 156] width 66 height 14
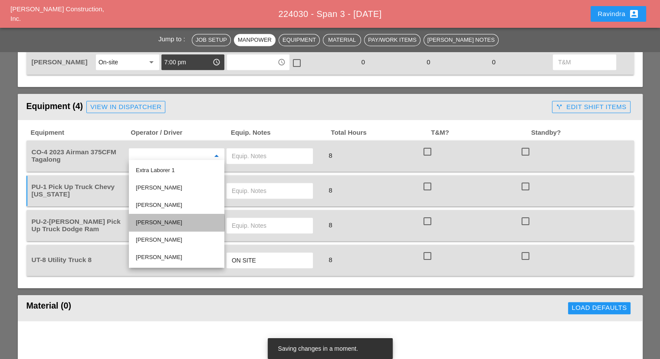
click at [177, 224] on div "Octavio Grosso" at bounding box center [177, 222] width 82 height 10
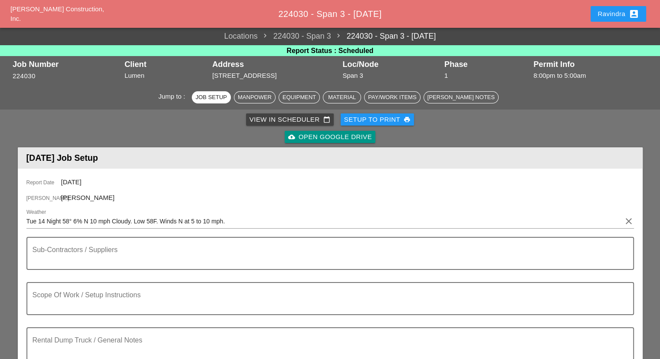
scroll to position [0, 0]
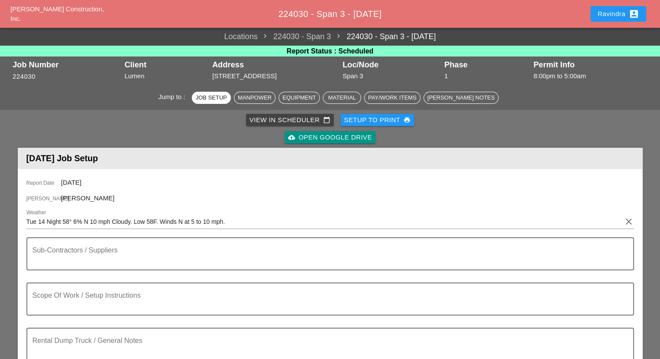
click at [611, 16] on div "Ravindra account_box" at bounding box center [619, 14] width 42 height 10
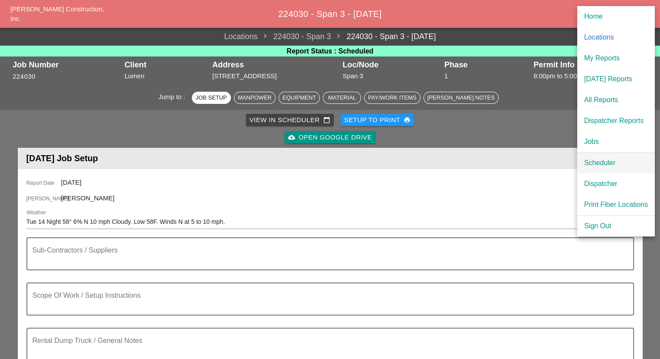
click at [582, 162] on link "Scheduler" at bounding box center [616, 162] width 78 height 21
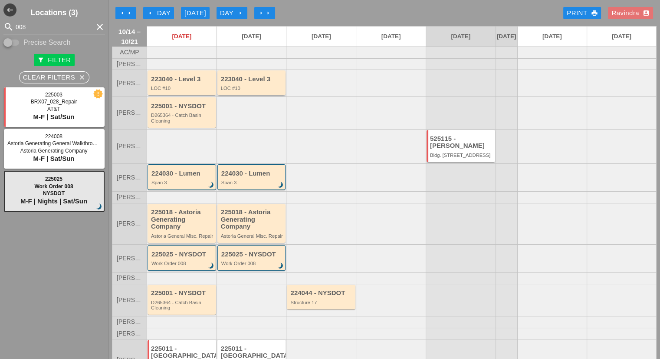
click at [237, 83] on div "223040 - Level 3" at bounding box center [252, 79] width 63 height 7
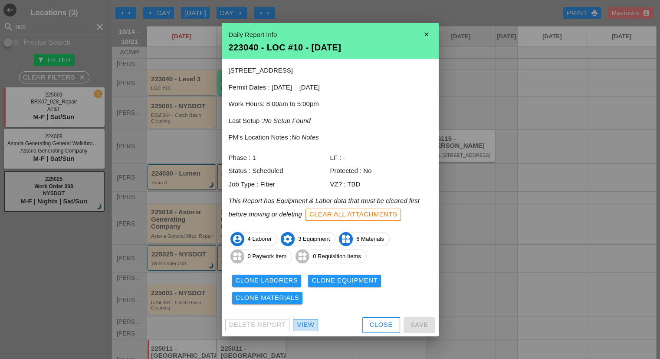
click at [305, 322] on div "View" at bounding box center [305, 324] width 17 height 10
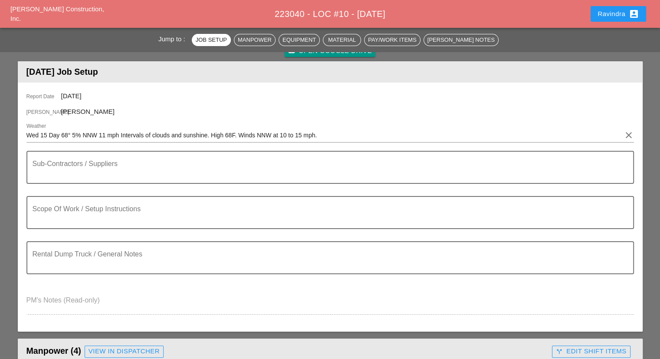
scroll to position [87, 0]
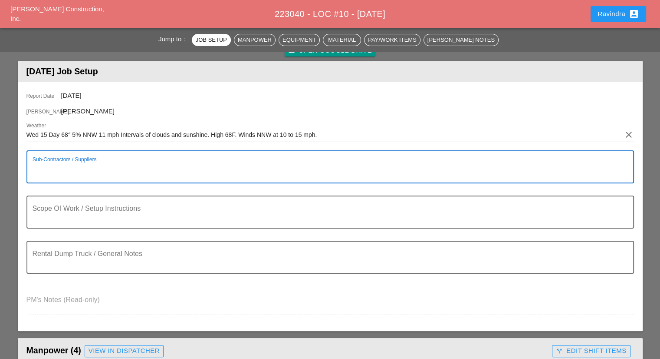
click at [169, 169] on textarea "Sub-Contractors / Suppliers" at bounding box center [327, 171] width 589 height 21
paste textarea "========================== LOCATION 10 ========================== 440 E MAIN ST…"
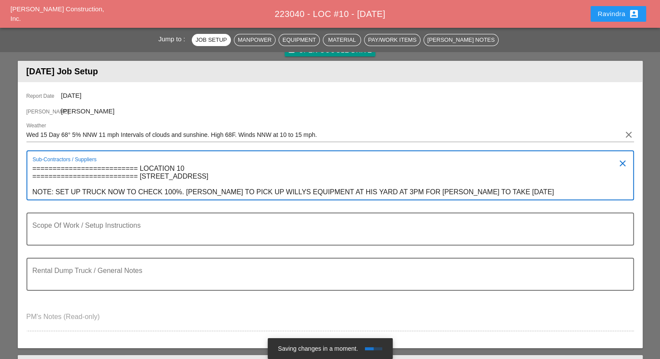
drag, startPoint x: 527, startPoint y: 190, endPoint x: 26, endPoint y: 207, distance: 502.0
click at [26, 207] on div "Report Date 10/15/2025 Foreman Jorge Barajas Weather Wed 15 Day 68° 5% NNW 11 m…" at bounding box center [330, 215] width 625 height 266
click at [332, 179] on textarea "========================== LOCATION 10 ========================== 440 E MAIN ST…" at bounding box center [327, 180] width 589 height 38
drag, startPoint x: 523, startPoint y: 190, endPoint x: 0, endPoint y: 210, distance: 522.9
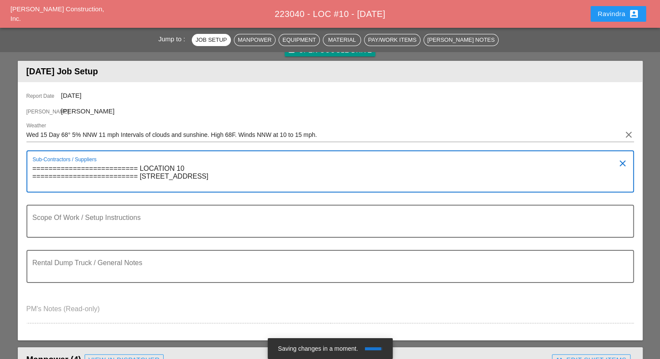
type textarea "========================== LOCATION 10 ========================== 440 E MAIN ST…"
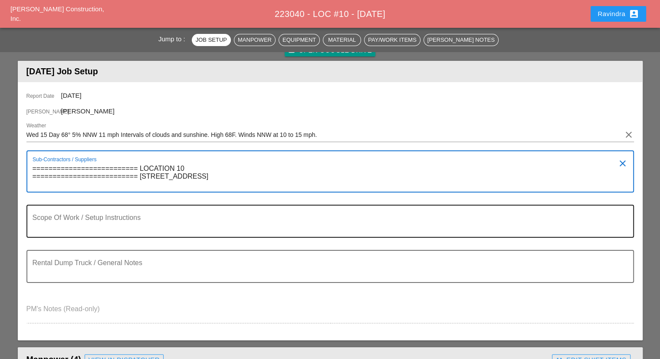
click at [152, 211] on div "Scope Of Work / Setup Instructions" at bounding box center [327, 220] width 589 height 31
paste textarea "============= ASPHALT SUPPLES SUPERPAVE AD TO SETUP THEN GIVE INFOR FOR TUESDAY…"
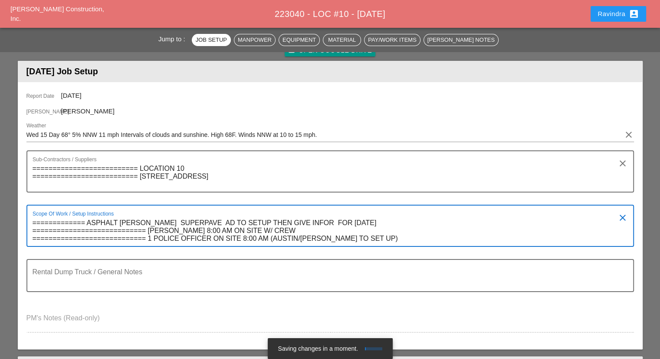
drag, startPoint x: 373, startPoint y: 219, endPoint x: 8, endPoint y: 221, distance: 364.6
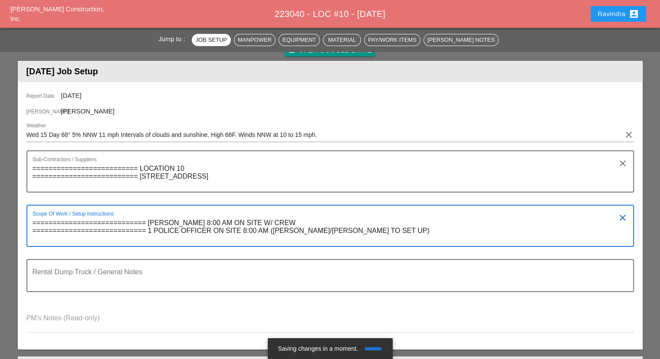
click at [28, 231] on div "Scope Of Work / Setup Instructions ============================ WILLY SUAREZ 8:…" at bounding box center [330, 225] width 608 height 42
click at [31, 230] on div "Scope Of Work / Setup Instructions ============================ WILLY SUAREZ 8:…" at bounding box center [330, 225] width 608 height 42
click at [33, 227] on textarea "============================ WILLY SUAREZ 8:00 AM ON SITE W/ CREW =============…" at bounding box center [327, 231] width 589 height 30
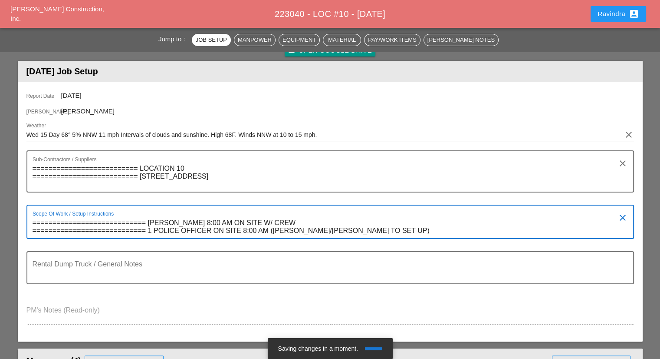
type textarea "============================ WILLY SUAREZ 8:00 AM ON SITE W/ CREW =============…"
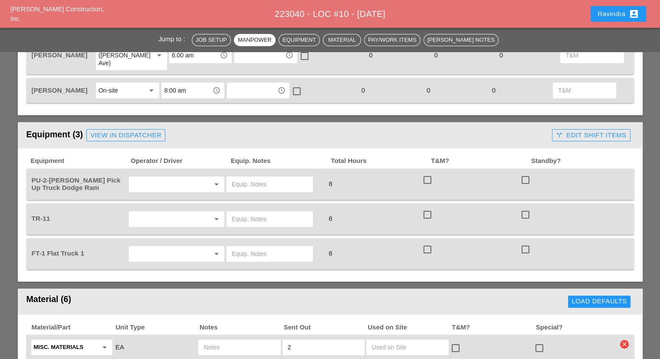
scroll to position [521, 0]
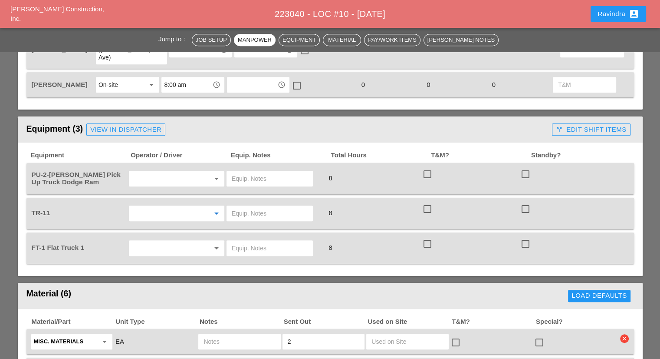
click at [169, 206] on input "text" at bounding box center [165, 213] width 66 height 14
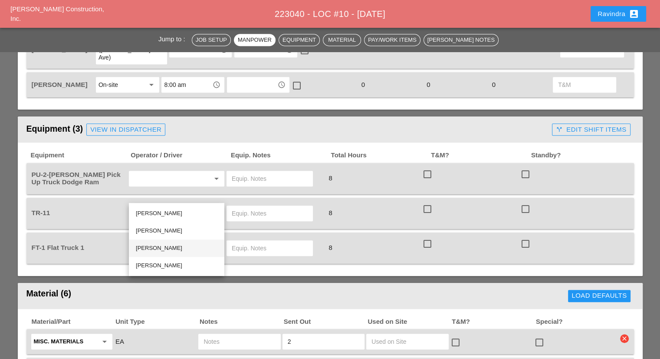
click at [161, 249] on div "Andon Lala" at bounding box center [177, 248] width 82 height 10
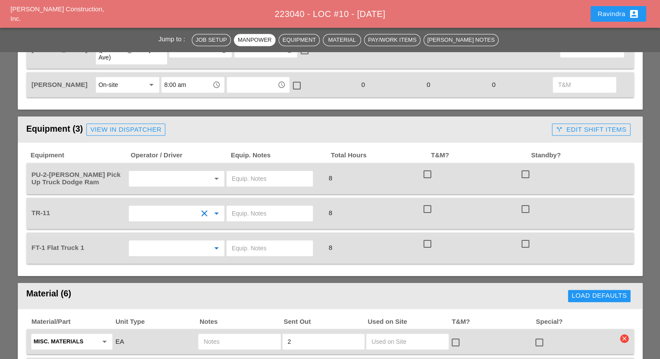
click at [151, 241] on input "text" at bounding box center [165, 248] width 66 height 14
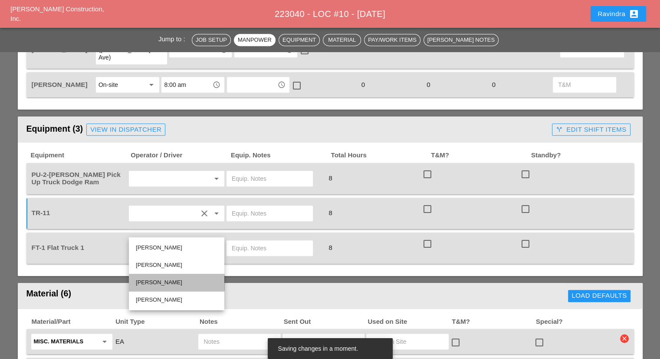
click at [156, 279] on div "Andon Lala" at bounding box center [177, 282] width 82 height 10
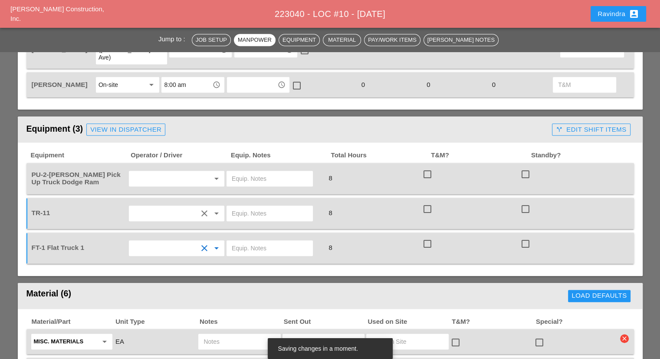
click at [95, 150] on span "Equipment" at bounding box center [80, 155] width 100 height 10
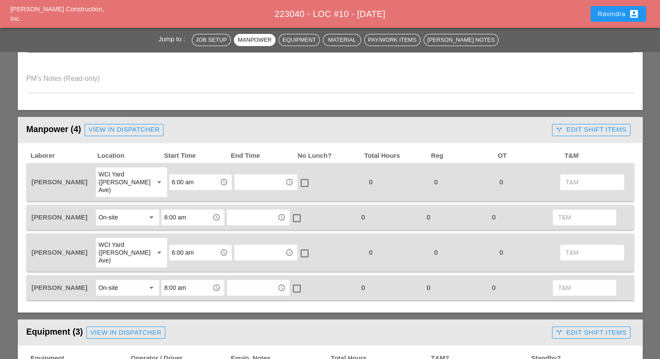
scroll to position [260, 0]
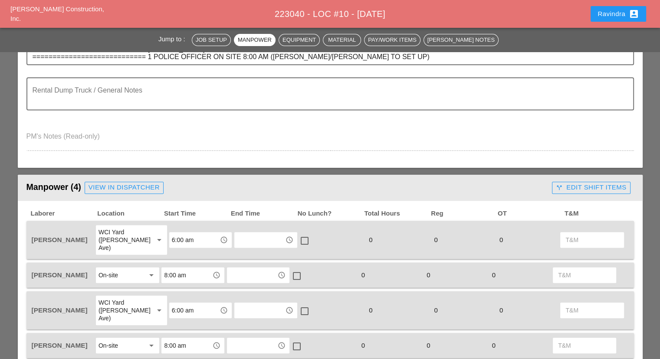
click at [101, 185] on div "View in Dispatcher" at bounding box center [124, 187] width 71 height 10
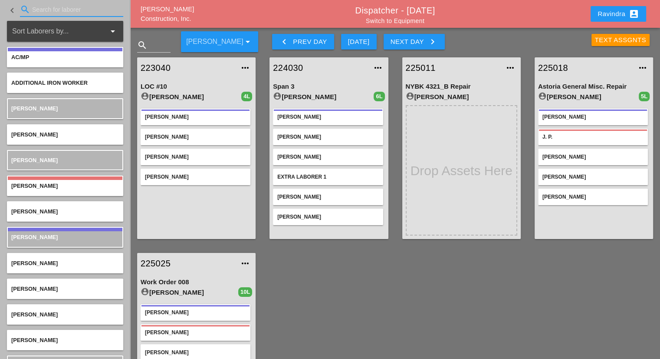
click at [56, 9] on input "Search for laborer" at bounding box center [71, 10] width 79 height 14
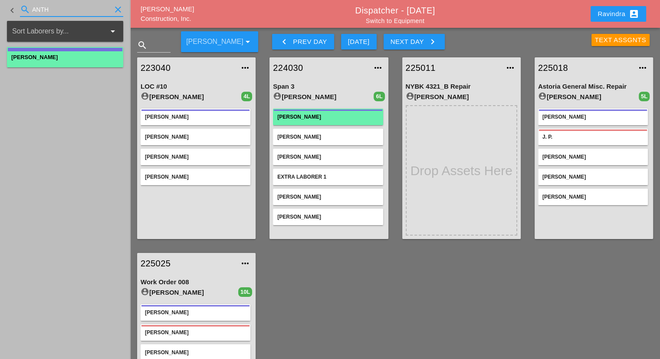
type input "ANTH"
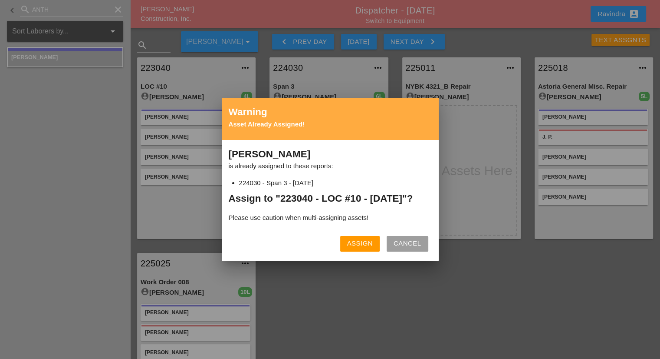
click at [347, 247] on div "Assign" at bounding box center [360, 243] width 26 height 10
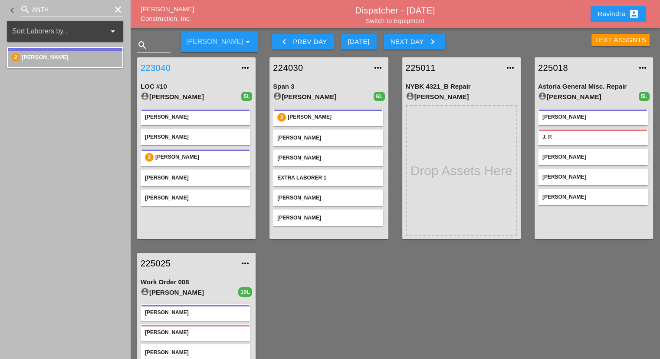
click at [168, 65] on link "223040" at bounding box center [188, 67] width 94 height 13
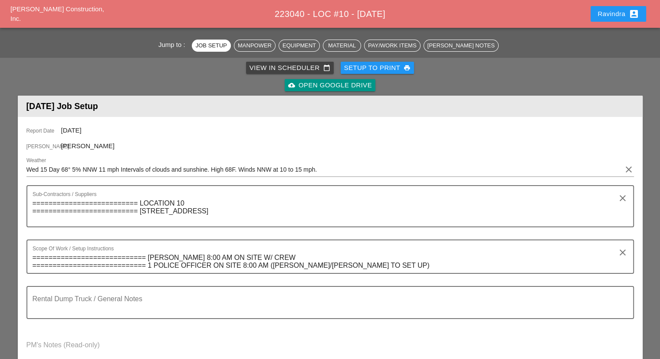
scroll to position [391, 0]
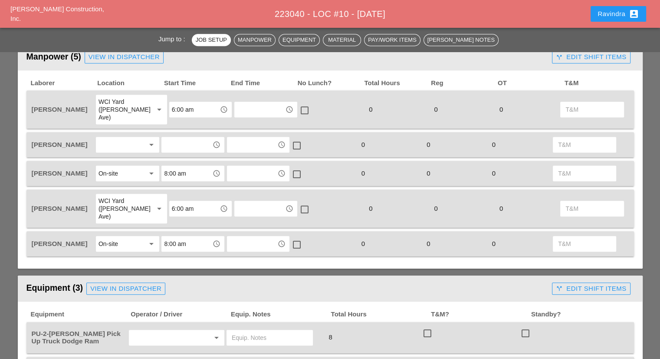
click at [122, 132] on div "Anthony DeGeorge arrow_drop_down access_time access_time check_box_outline_blan…" at bounding box center [330, 144] width 608 height 25
click at [122, 138] on div at bounding box center [122, 145] width 46 height 14
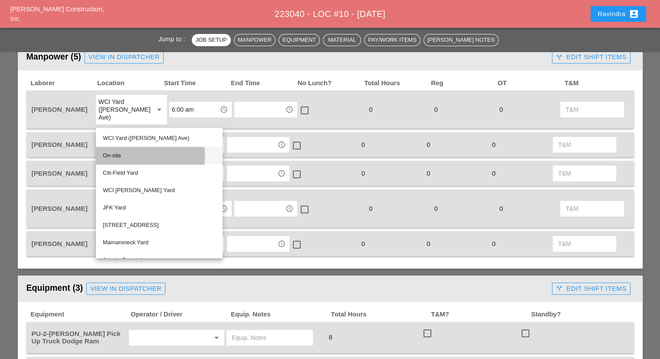
click at [121, 158] on div "On-site" at bounding box center [159, 155] width 113 height 10
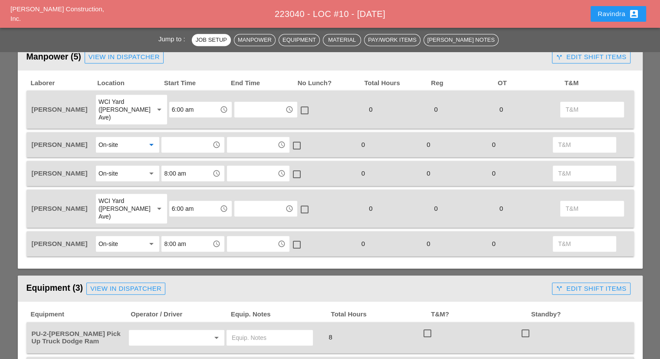
click at [182, 138] on input "text" at bounding box center [186, 145] width 45 height 14
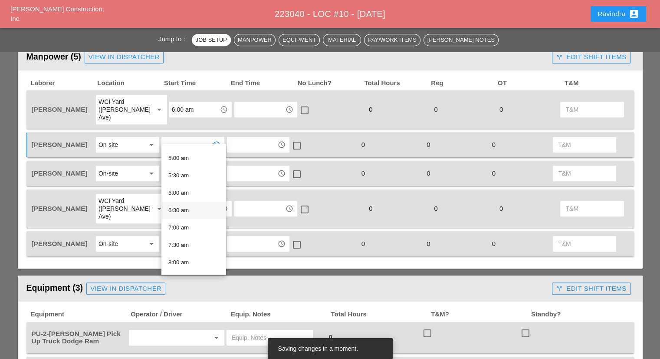
scroll to position [217, 0]
drag, startPoint x: 188, startPoint y: 220, endPoint x: 184, endPoint y: 211, distance: 10.1
click at [187, 219] on div "8:00 am" at bounding box center [193, 215] width 50 height 10
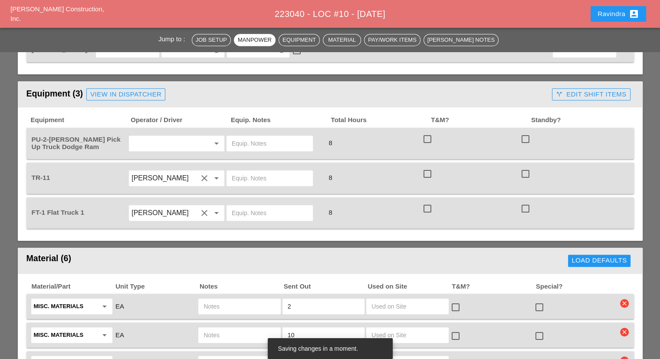
scroll to position [564, 0]
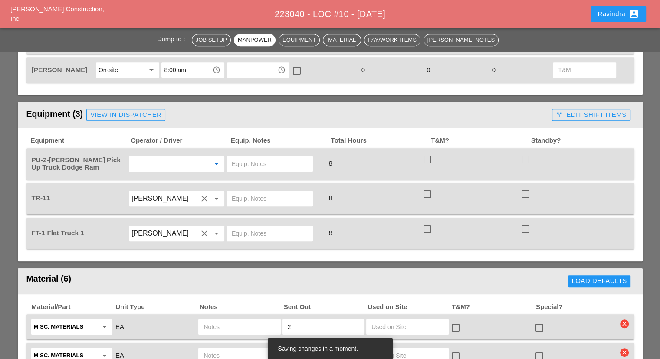
click at [180, 157] on input "text" at bounding box center [165, 164] width 66 height 14
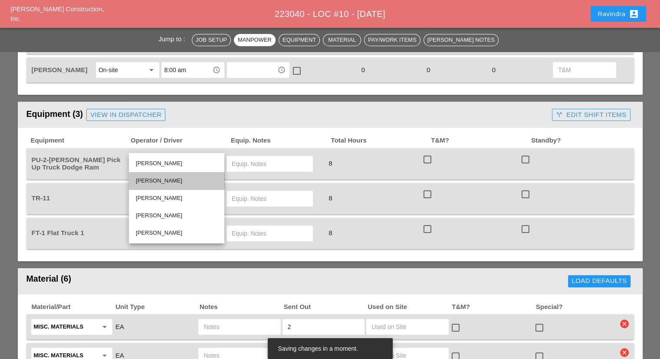
drag, startPoint x: 170, startPoint y: 181, endPoint x: 201, endPoint y: 164, distance: 35.5
click at [172, 181] on div "Anthony DeGeorge" at bounding box center [177, 180] width 82 height 10
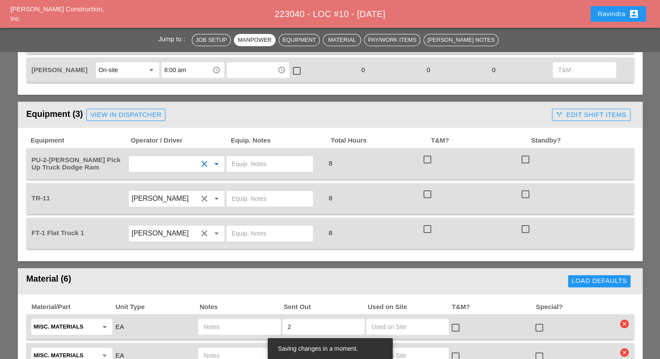
click at [245, 157] on input "text" at bounding box center [270, 164] width 76 height 14
type input "W/ TOOLS"
click at [280, 226] on input "text" at bounding box center [270, 233] width 76 height 14
type input "W/ MATERIALS"
click at [250, 186] on div at bounding box center [275, 198] width 98 height 24
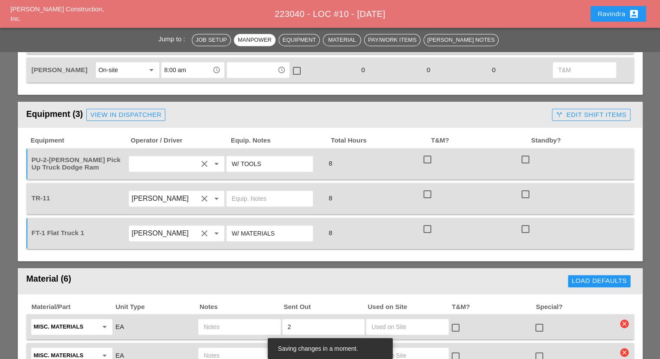
click at [252, 191] on input "text" at bounding box center [270, 198] width 76 height 14
click at [254, 191] on input "text" at bounding box center [270, 198] width 76 height 14
type input "W/ FT1"
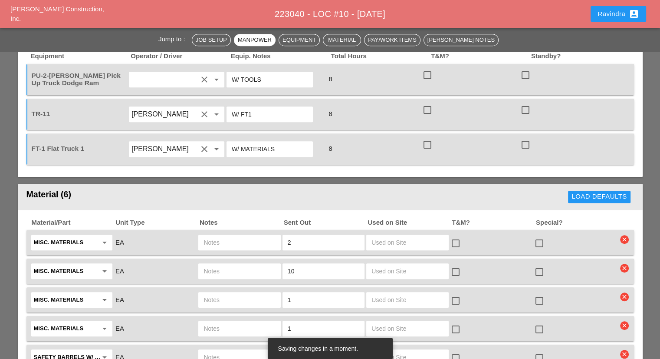
scroll to position [738, 0]
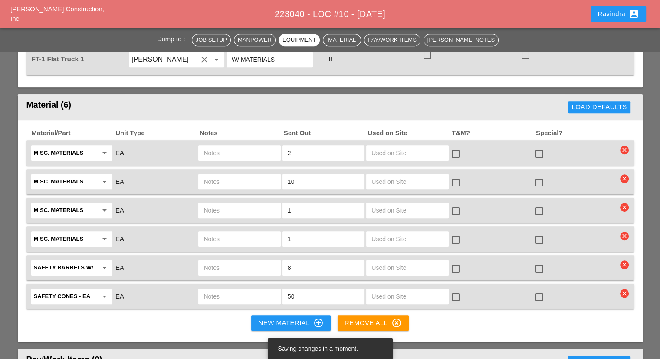
click at [257, 146] on input "text" at bounding box center [240, 153] width 72 height 14
type input "STOP & GO PADDELS (OLD)"
click at [217, 153] on div "Material/Part Unit Type Notes Sent Out Used on Site T&M? Special? Misc. Materia…" at bounding box center [330, 219] width 608 height 180
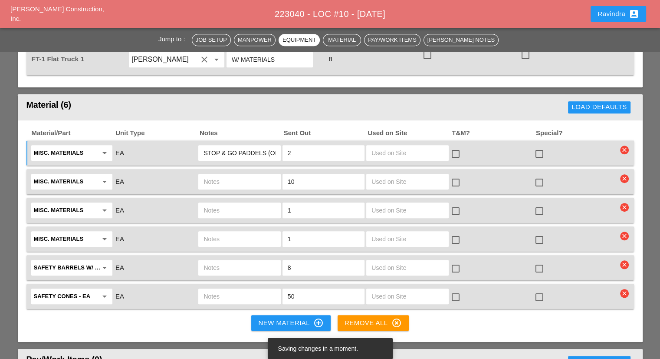
click at [221, 174] on input "text" at bounding box center [240, 181] width 72 height 14
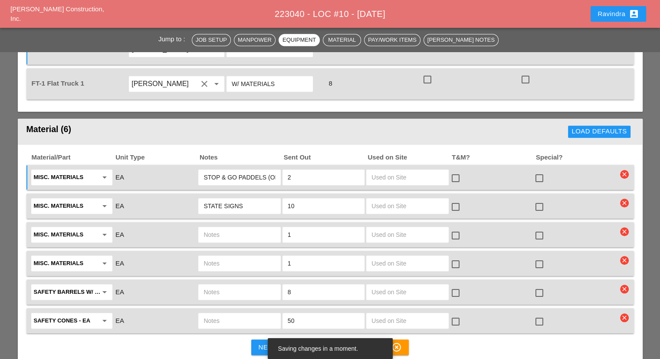
scroll to position [694, 0]
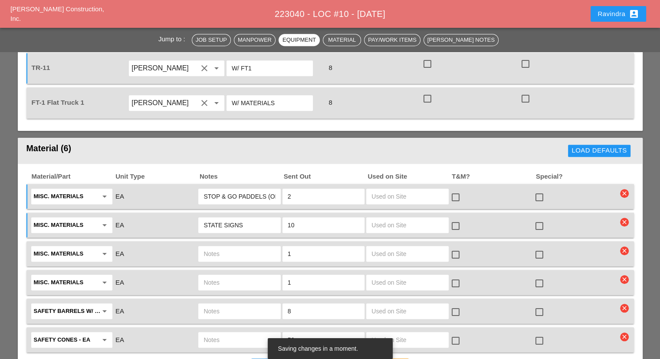
type input "STATE SIGNS"
click at [236, 247] on input "text" at bounding box center [240, 254] width 72 height 14
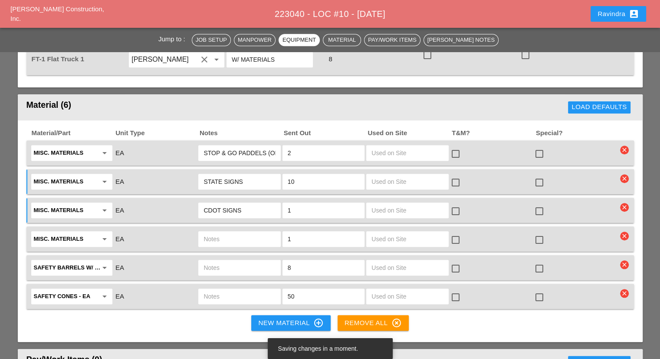
type input "CDOT SIGNS"
click at [237, 230] on div at bounding box center [239, 239] width 84 height 18
click at [238, 232] on input "text" at bounding box center [240, 239] width 72 height 14
type input "PAINT/LINE STRIPE SUPPLIES"
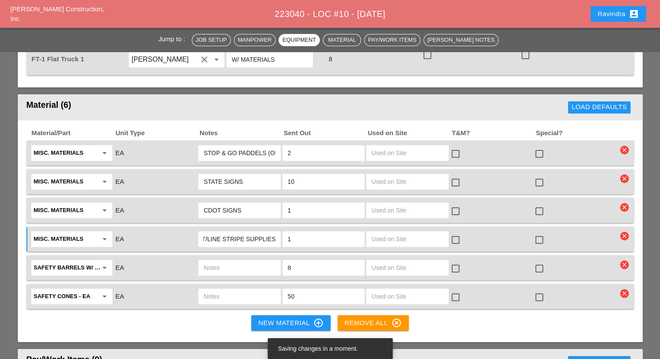
scroll to position [0, 0]
click at [546, 289] on div at bounding box center [539, 296] width 15 height 15
click at [536, 261] on div at bounding box center [539, 268] width 15 height 15
drag, startPoint x: 541, startPoint y: 220, endPoint x: 543, endPoint y: 193, distance: 27.9
click at [541, 232] on div at bounding box center [539, 239] width 15 height 15
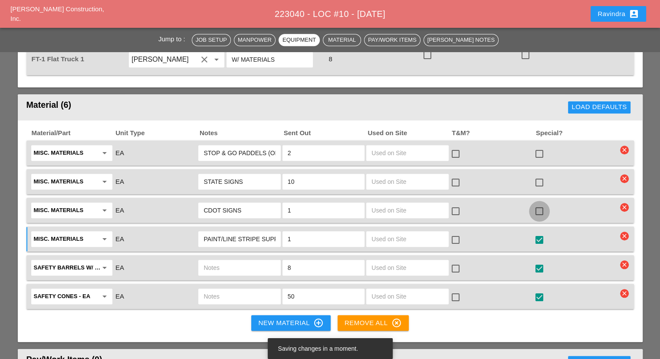
drag, startPoint x: 543, startPoint y: 193, endPoint x: 543, endPoint y: 169, distance: 23.9
click at [543, 204] on div at bounding box center [539, 211] width 15 height 15
click at [541, 175] on div at bounding box center [539, 182] width 15 height 15
click at [537, 146] on div at bounding box center [539, 153] width 15 height 15
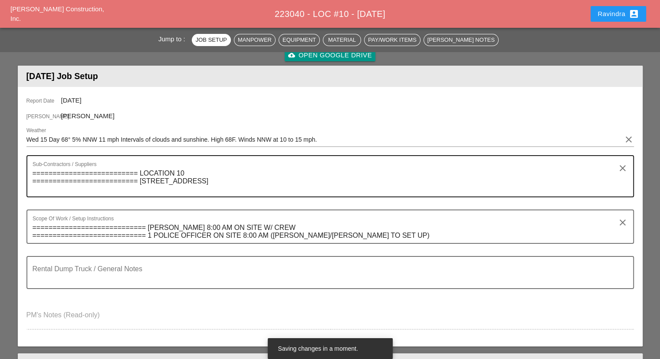
scroll to position [130, 0]
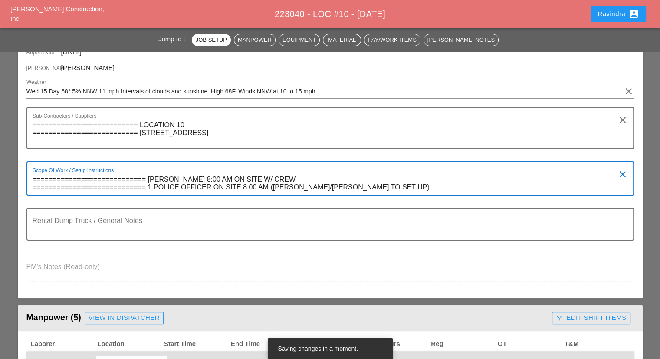
click at [390, 184] on textarea "============================ WILLY SUAREZ 8:00 AM ON SITE W/ CREW =============…" at bounding box center [327, 183] width 589 height 22
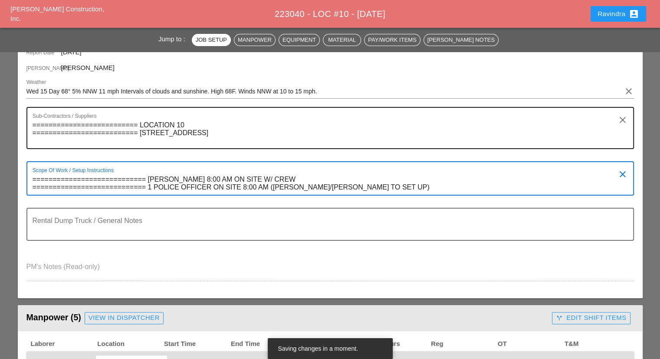
click at [266, 134] on textarea "========================== LOCATION 10 ========================== 440 E MAIN ST…" at bounding box center [327, 133] width 589 height 30
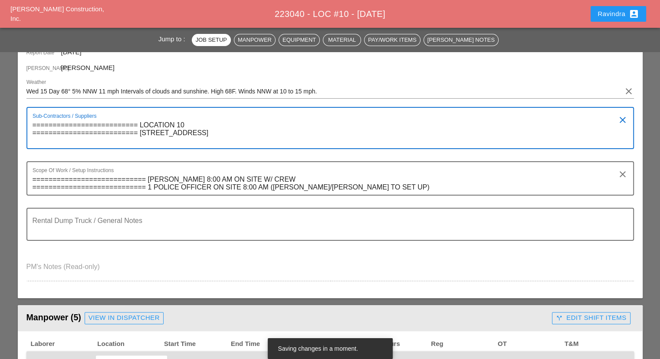
click at [272, 133] on textarea "========================== LOCATION 10 ========================== 440 E MAIN ST…" at bounding box center [327, 133] width 589 height 30
type textarea "========================== LOCATION 10 ========================== 440 E MAIN ST…"
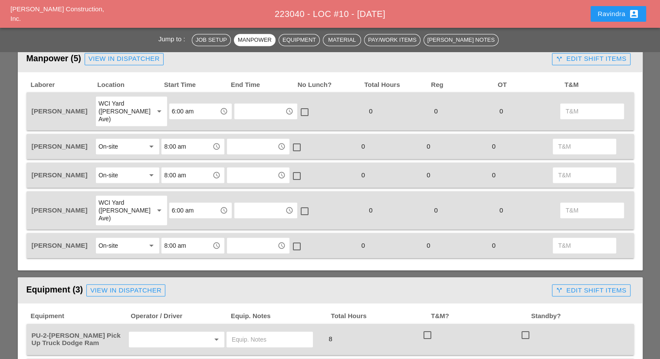
scroll to position [564, 0]
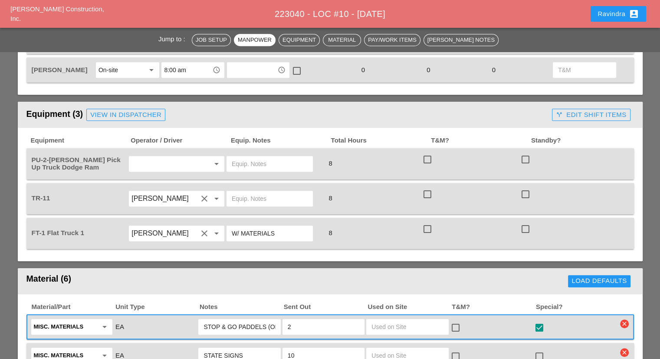
click at [175, 157] on input "text" at bounding box center [165, 164] width 66 height 14
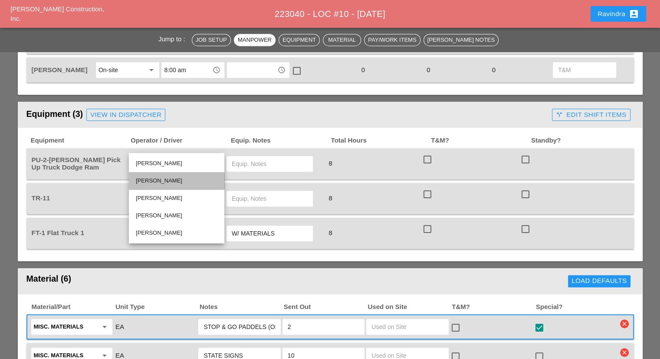
click at [164, 176] on div "[PERSON_NAME]" at bounding box center [177, 180] width 82 height 10
type input "[PERSON_NAME]"
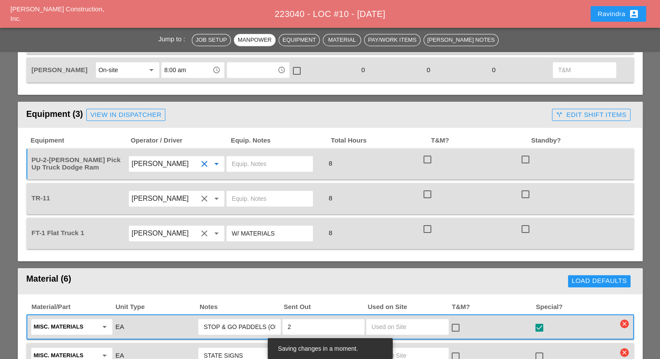
click at [248, 191] on div at bounding box center [270, 199] width 86 height 16
type input "W/ FT1"
click at [259, 156] on div at bounding box center [270, 164] width 86 height 16
click at [259, 157] on input "text" at bounding box center [270, 164] width 76 height 14
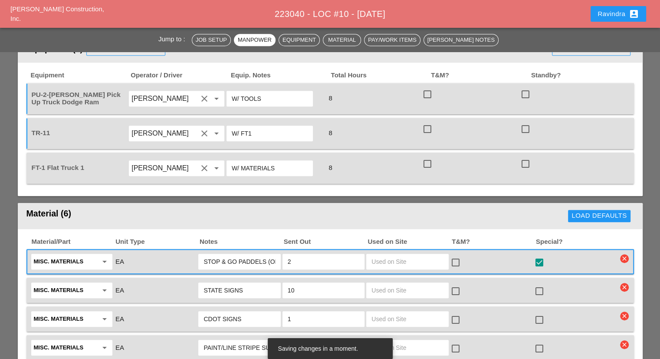
scroll to position [738, 0]
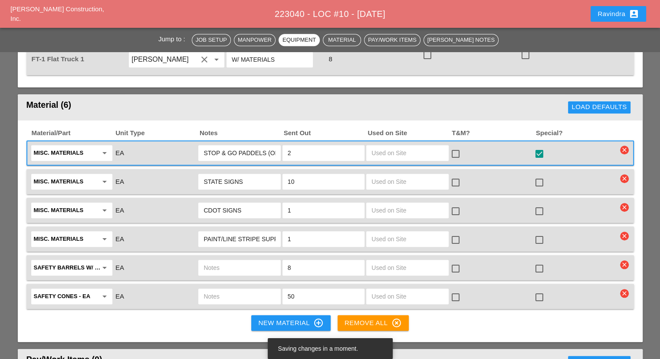
type input "W/ TOOLS"
click at [540, 175] on div at bounding box center [539, 182] width 15 height 15
checkbox input "true"
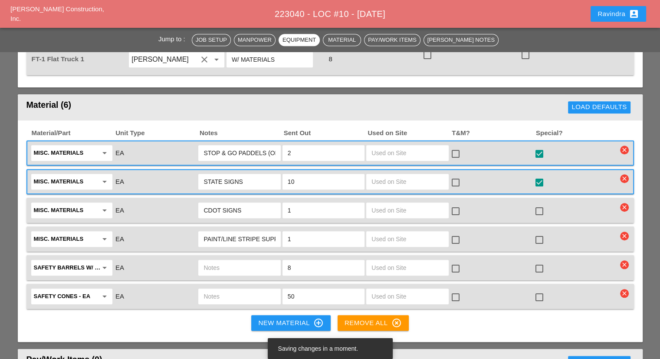
click at [532, 201] on div "check_box_outline_blank" at bounding box center [492, 210] width 84 height 18
click at [536, 204] on div at bounding box center [539, 211] width 15 height 15
checkbox input "true"
click at [535, 232] on div at bounding box center [539, 239] width 15 height 15
checkbox input "true"
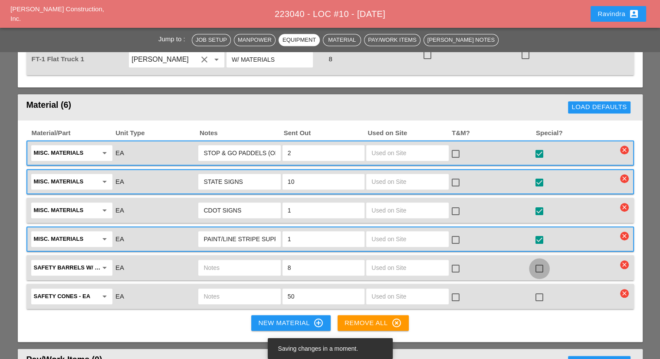
click at [538, 261] on div at bounding box center [539, 268] width 15 height 15
checkbox input "true"
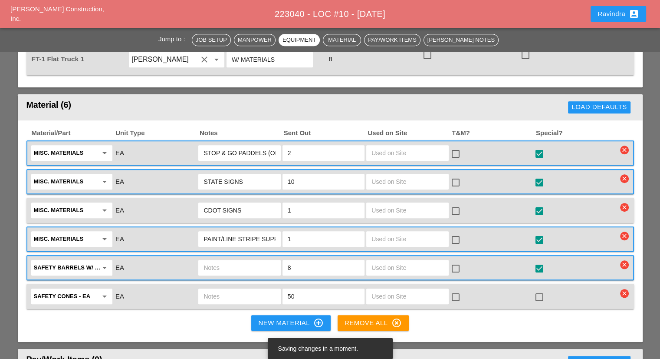
click at [537, 289] on div at bounding box center [539, 296] width 15 height 15
checkbox input "true"
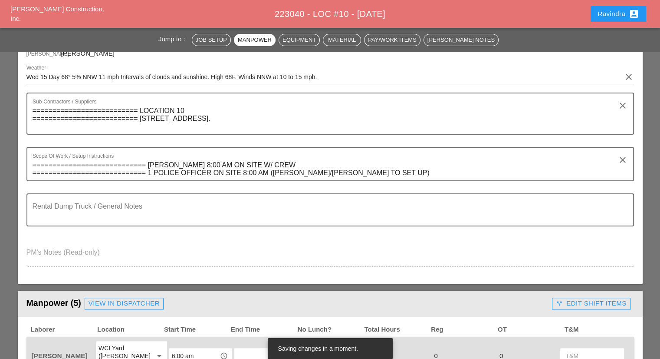
scroll to position [0, 0]
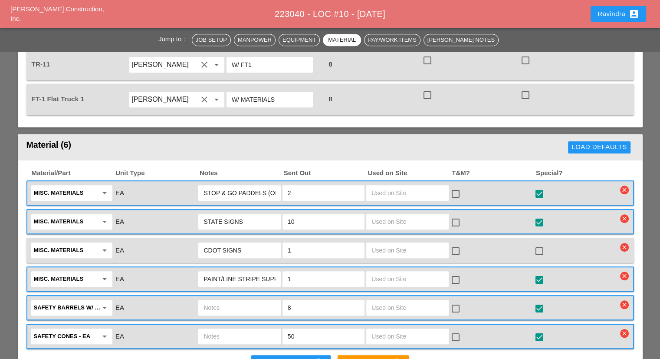
scroll to position [694, 0]
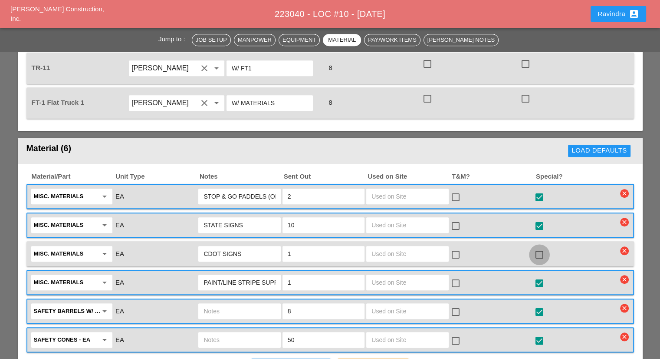
click at [537, 247] on div at bounding box center [539, 254] width 15 height 15
checkbox input "true"
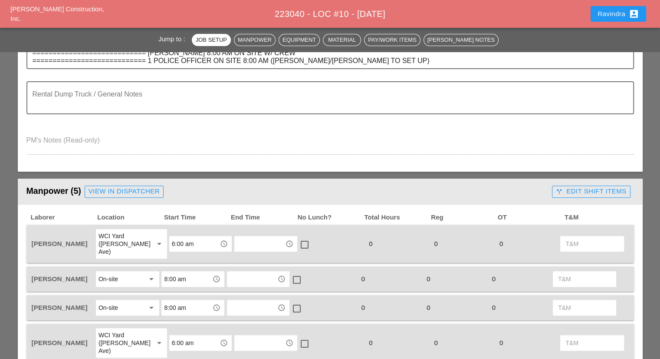
scroll to position [304, 0]
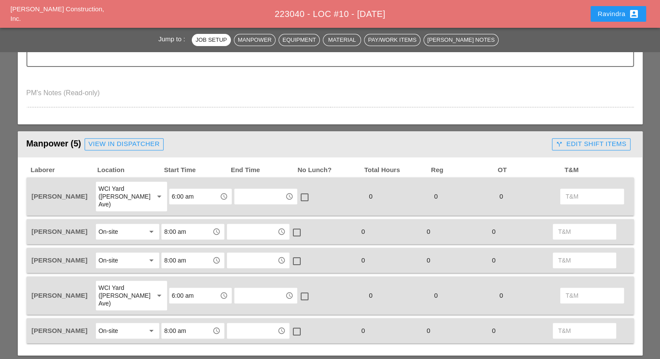
click at [608, 13] on div "Ravindra account_box" at bounding box center [619, 14] width 42 height 10
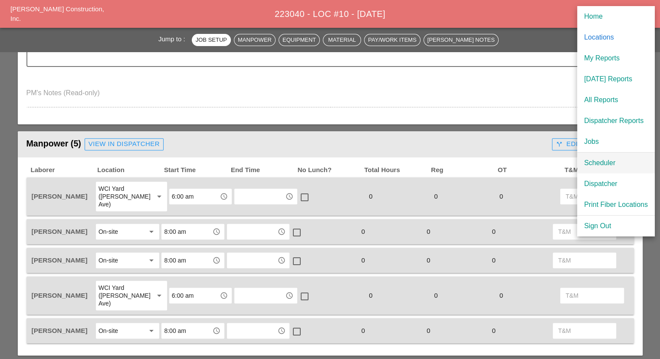
click at [600, 159] on div "Scheduler" at bounding box center [616, 163] width 64 height 10
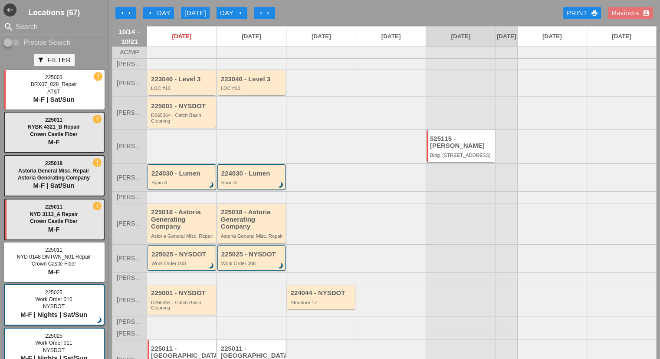
click at [252, 230] on div "225018 - Astoria Generating Company" at bounding box center [252, 219] width 63 height 22
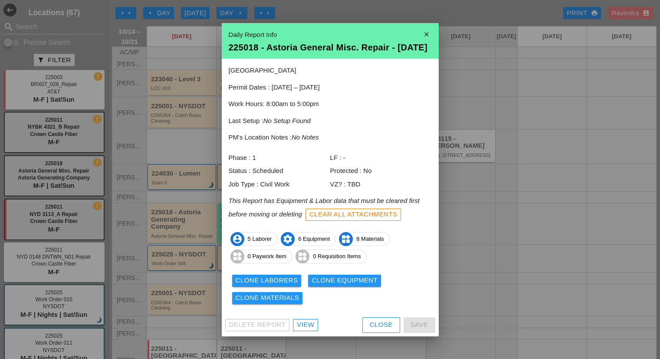
click at [306, 328] on div "View" at bounding box center [305, 324] width 17 height 10
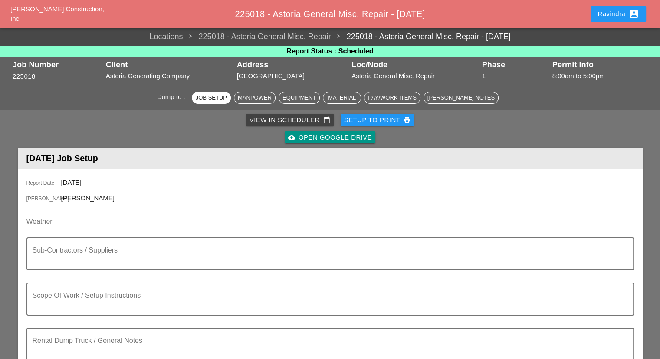
scroll to position [43, 0]
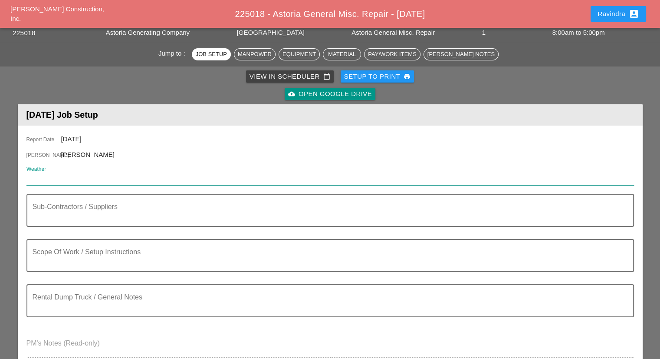
paste input "Wed 15 Day 68° 5% NNW 11 mph Intervals of clouds and sunshine. High 68F. Winds …"
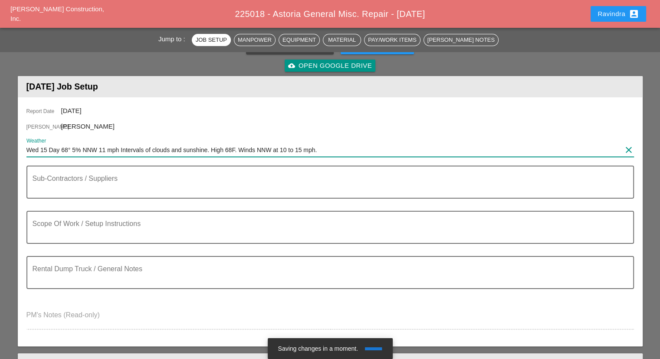
scroll to position [87, 0]
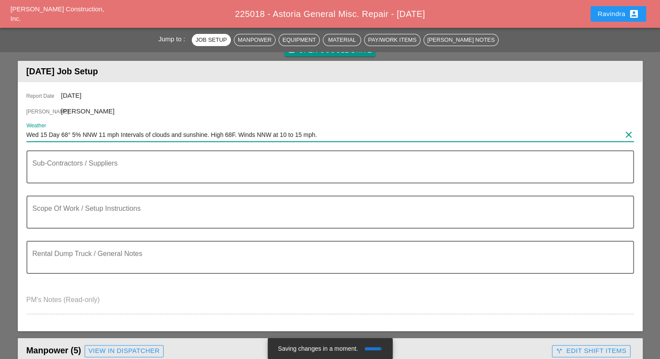
type input "Wed 15 Day 68° 5% NNW 11 mph Intervals of clouds and sunshine. High 68F. Winds …"
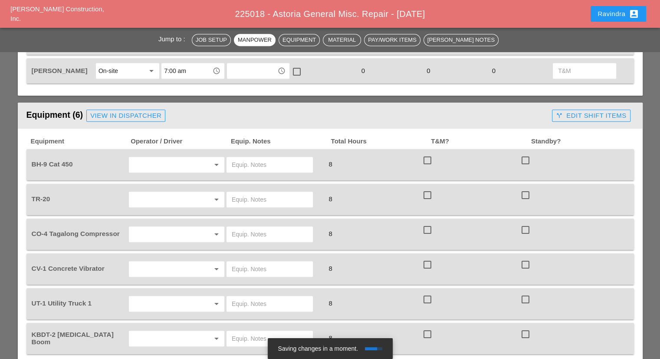
scroll to position [564, 0]
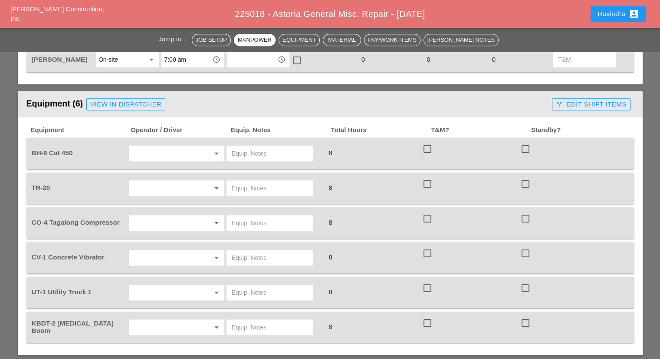
click at [169, 285] on input "text" at bounding box center [165, 292] width 66 height 14
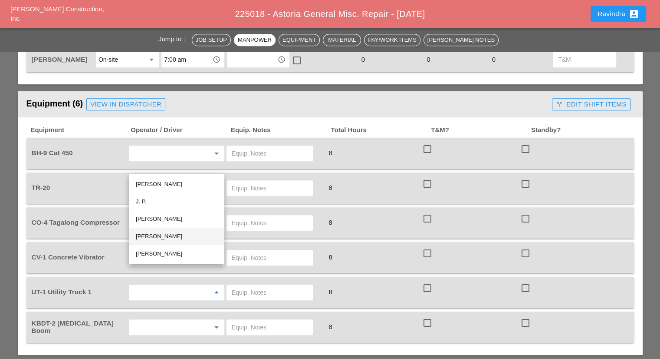
click at [156, 234] on div "Guido Padilla" at bounding box center [177, 236] width 82 height 10
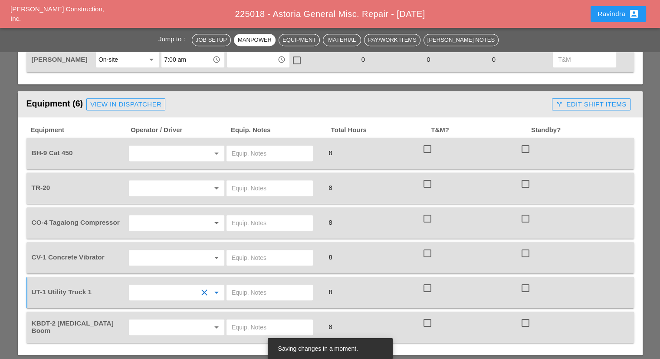
click at [145, 216] on input "text" at bounding box center [165, 223] width 66 height 14
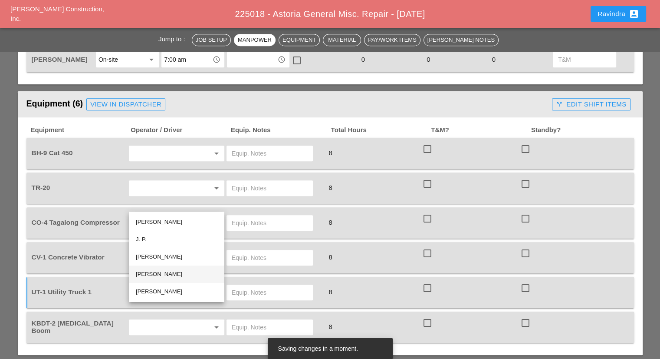
click at [151, 276] on div "Guido Padilla" at bounding box center [177, 274] width 82 height 10
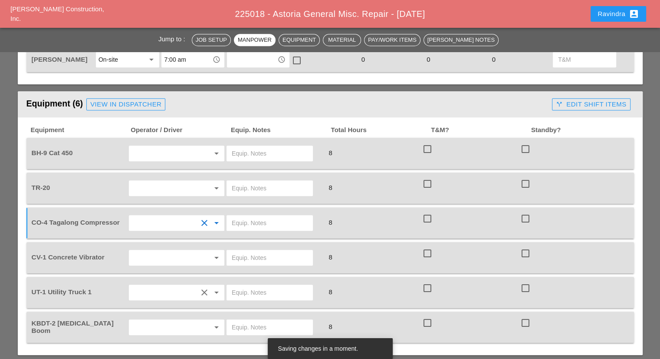
click at [257, 280] on div at bounding box center [275, 292] width 98 height 24
click at [260, 285] on input "text" at bounding box center [270, 292] width 76 height 14
type input "W/ TOOLS"
drag, startPoint x: 257, startPoint y: 212, endPoint x: 256, endPoint y: 205, distance: 7.0
click at [256, 211] on div at bounding box center [275, 223] width 98 height 24
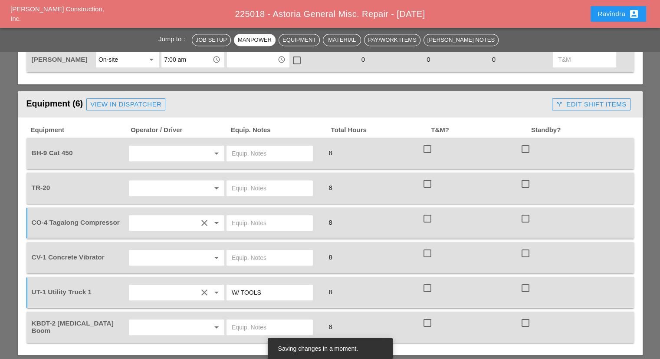
click at [256, 216] on input "text" at bounding box center [270, 223] width 76 height 14
type input "START"
click at [156, 146] on input "text" at bounding box center [165, 153] width 66 height 14
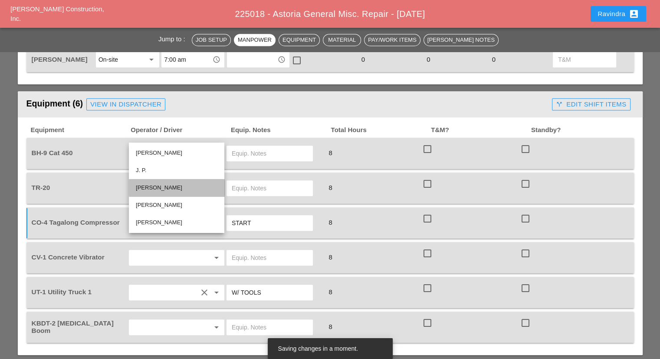
click at [160, 189] on div "Oscar Padilla" at bounding box center [177, 187] width 82 height 10
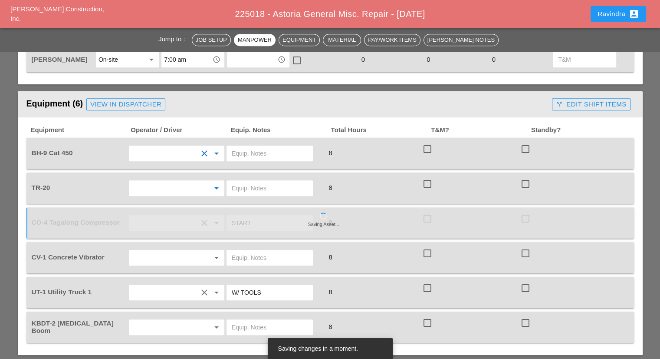
click at [149, 181] on input "text" at bounding box center [165, 188] width 66 height 14
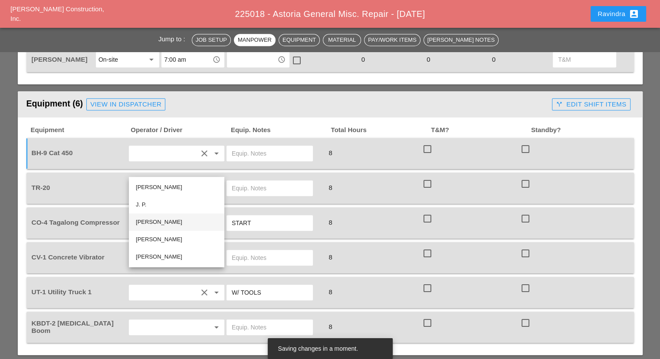
click at [167, 222] on div "Oscar Padilla" at bounding box center [177, 222] width 82 height 10
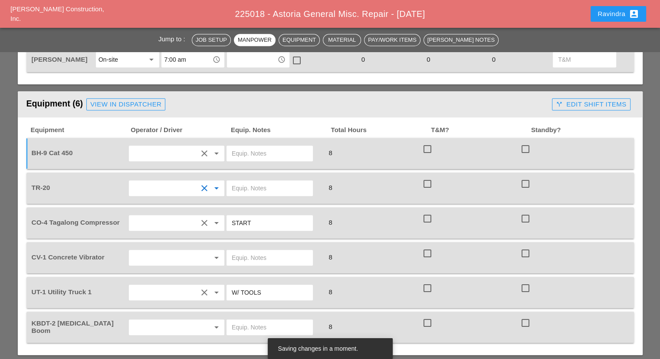
click at [164, 250] on input "text" at bounding box center [165, 257] width 66 height 14
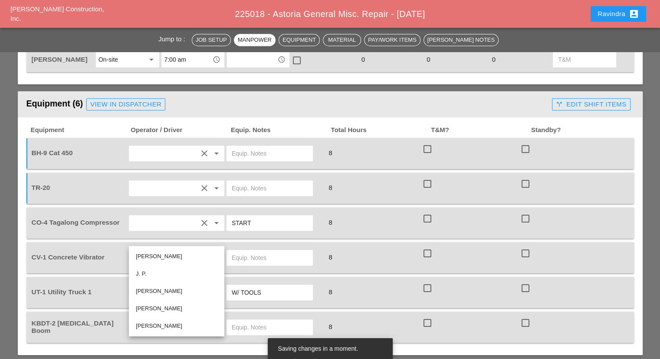
click at [171, 290] on div "Oscar Padilla" at bounding box center [177, 291] width 82 height 10
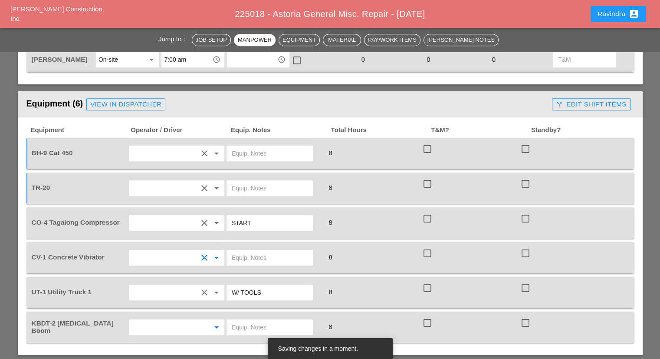
click at [155, 320] on input "text" at bounding box center [165, 327] width 66 height 14
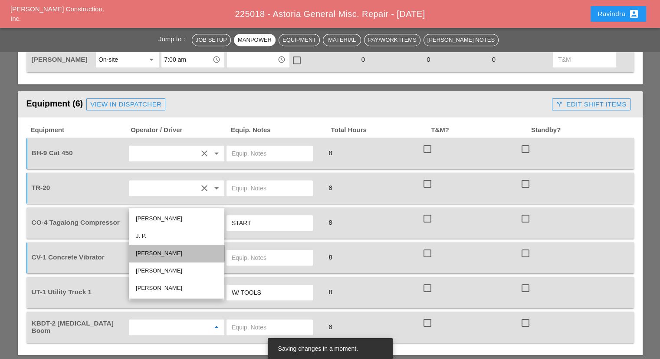
click at [149, 257] on div "Oscar Padilla" at bounding box center [177, 253] width 82 height 10
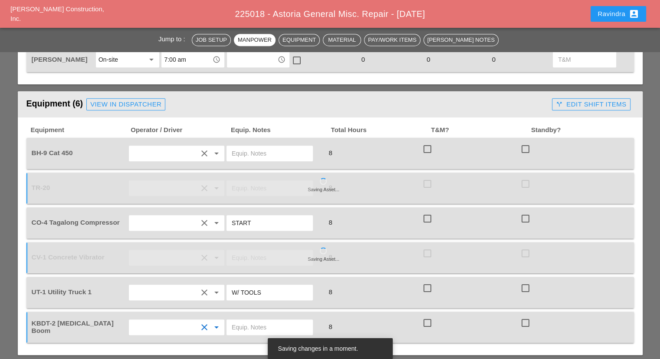
click at [247, 320] on input "text" at bounding box center [270, 327] width 76 height 14
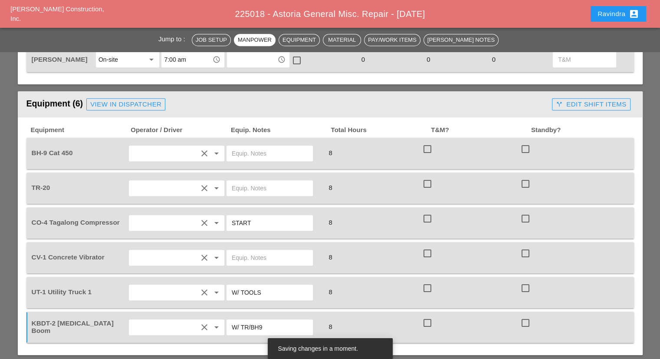
type input "W/ TR/BH9"
click at [248, 250] on input "text" at bounding box center [270, 257] width 76 height 14
type input "MUST HAVE"
click at [241, 181] on input "text" at bounding box center [270, 188] width 76 height 14
type input "W/ KBDT2"
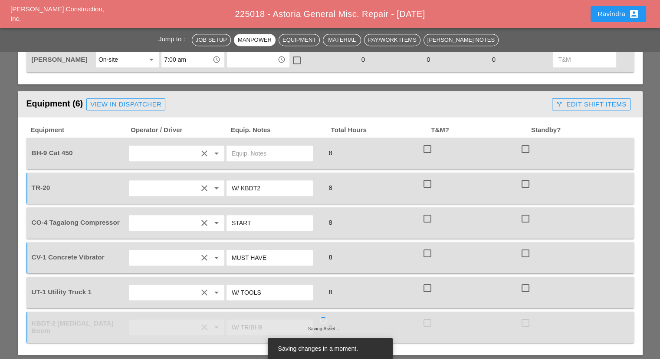
click at [263, 146] on input "text" at bounding box center [270, 153] width 76 height 14
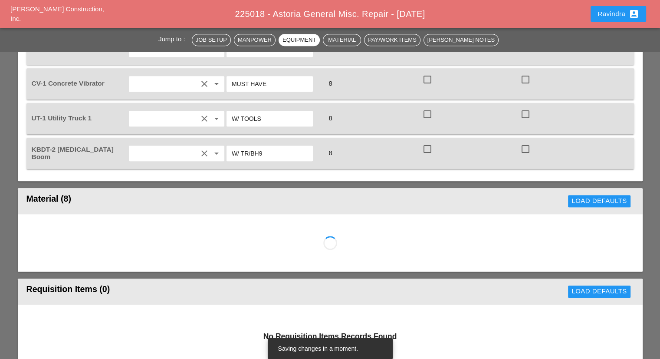
scroll to position [781, 0]
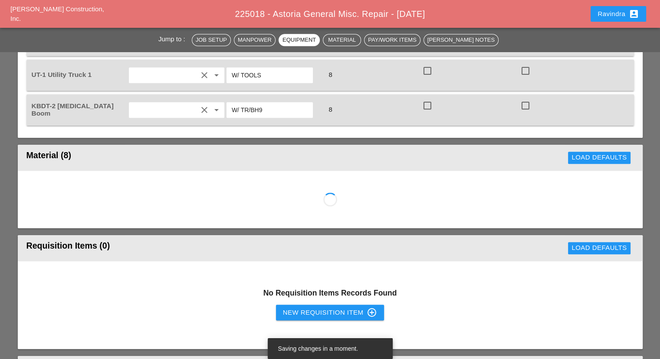
type input "W/ TR"
click at [618, 17] on div "Ravindra account_box" at bounding box center [619, 14] width 42 height 10
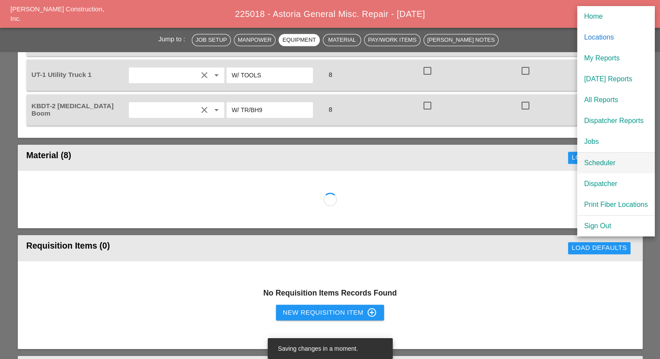
click at [609, 155] on link "Scheduler" at bounding box center [616, 162] width 78 height 21
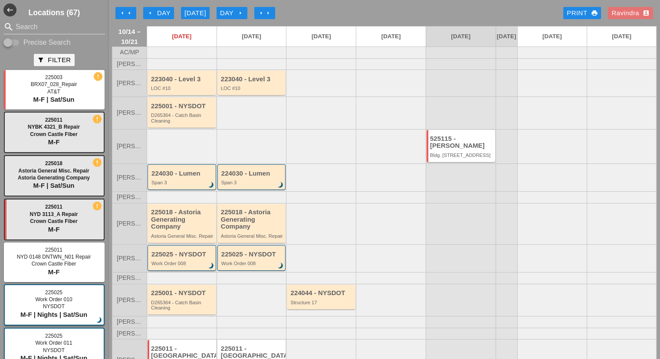
click at [192, 266] on div "Work Order 008" at bounding box center [182, 262] width 62 height 5
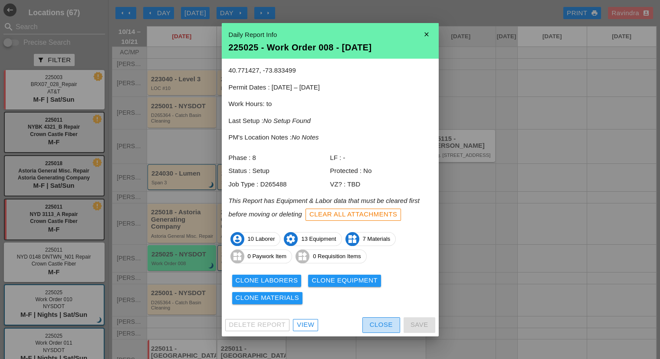
click at [366, 329] on button "Close" at bounding box center [381, 325] width 38 height 16
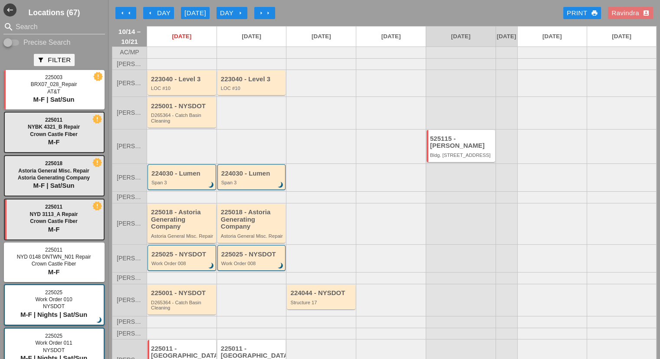
click at [192, 230] on div "225018 - Astoria Generating Company" at bounding box center [182, 219] width 63 height 22
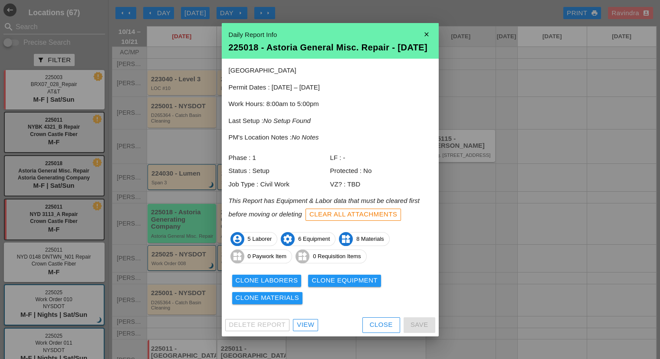
click at [375, 329] on div "Close" at bounding box center [381, 324] width 23 height 10
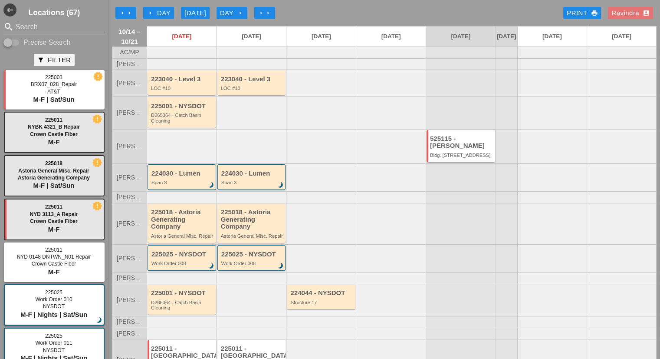
click at [193, 11] on div "[DATE]" at bounding box center [195, 13] width 22 height 10
click at [259, 230] on div "225018 - Astoria Generating Company" at bounding box center [252, 219] width 63 height 22
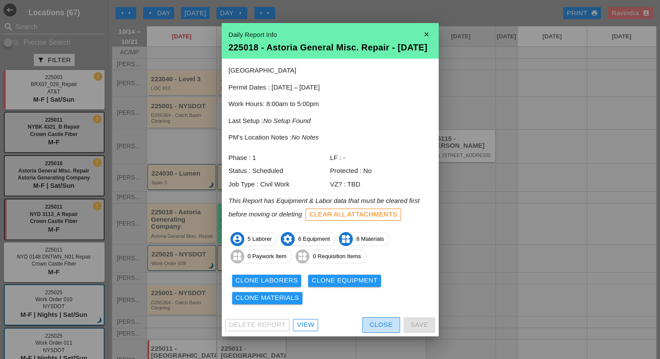
click at [370, 328] on div "Close" at bounding box center [381, 324] width 23 height 10
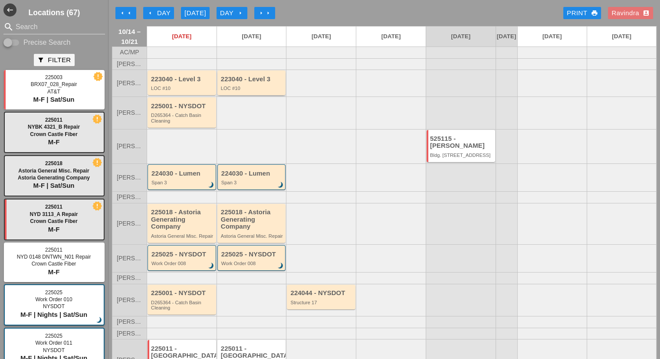
click at [227, 83] on div "223040 - Level 3" at bounding box center [252, 79] width 63 height 7
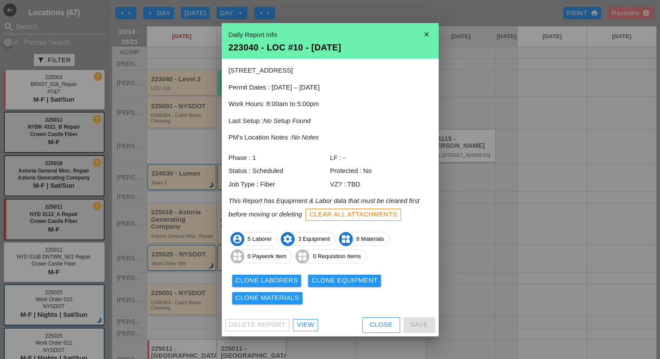
click at [368, 317] on button "Close" at bounding box center [381, 325] width 38 height 16
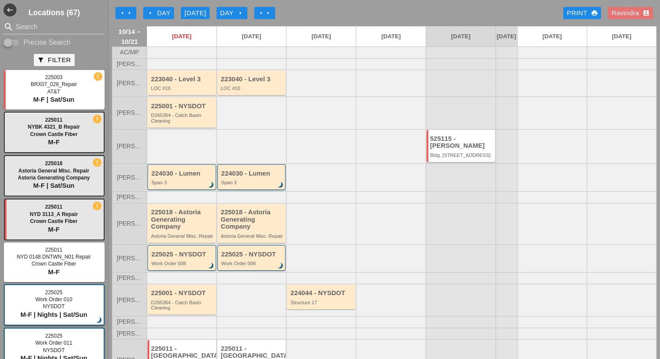
click at [252, 177] on div "224030 - Lumen" at bounding box center [252, 173] width 62 height 7
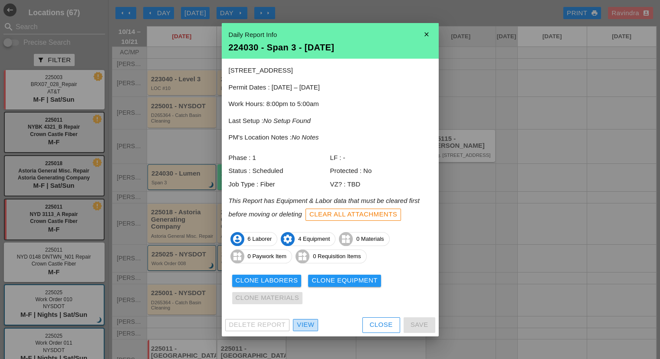
click at [302, 320] on div "View" at bounding box center [305, 324] width 17 height 10
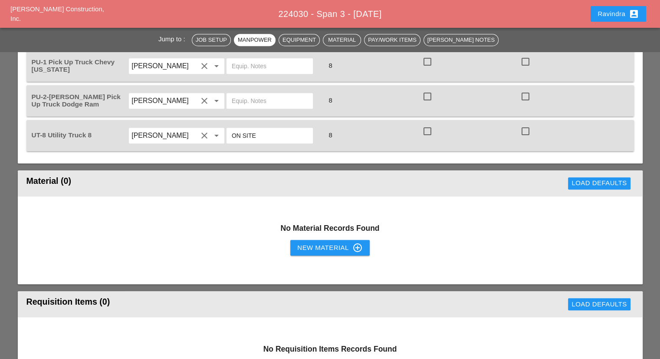
scroll to position [694, 0]
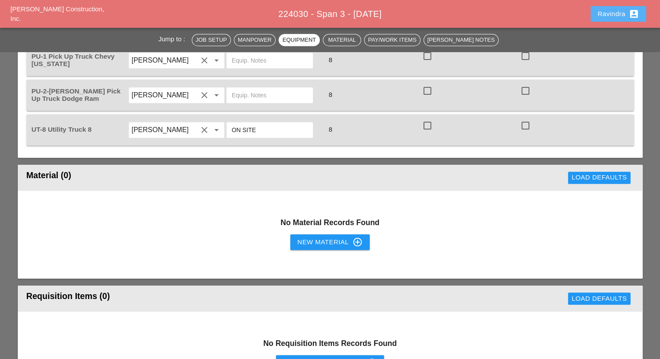
click at [609, 14] on div "Ravindra account_box" at bounding box center [619, 14] width 42 height 10
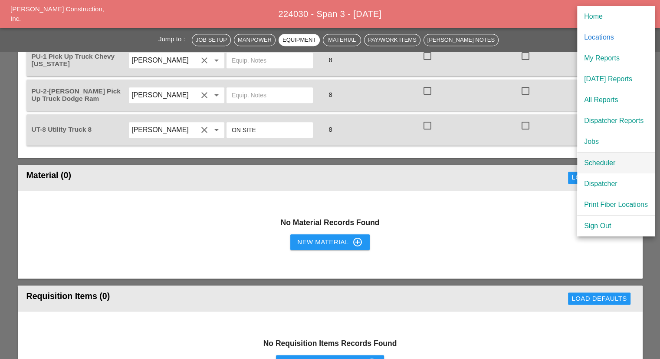
click at [592, 160] on div "Scheduler" at bounding box center [616, 163] width 64 height 10
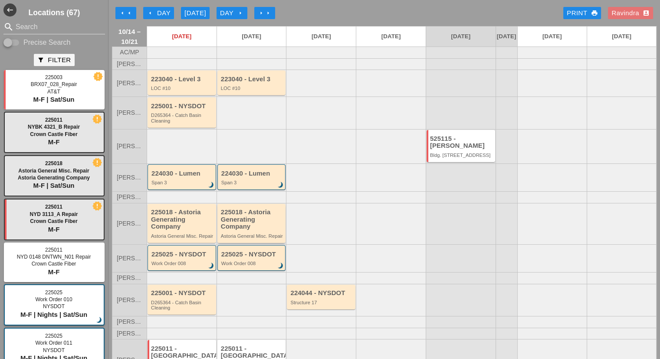
click at [266, 237] on div "225018 - Astoria Generating Company Astoria General Misc. Repair" at bounding box center [252, 223] width 63 height 30
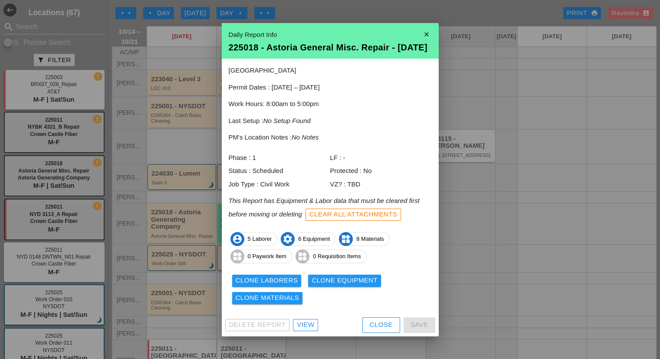
click at [299, 326] on div "View" at bounding box center [305, 324] width 17 height 10
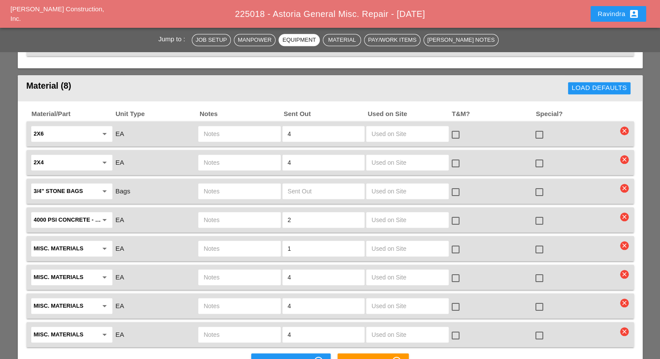
scroll to position [868, 0]
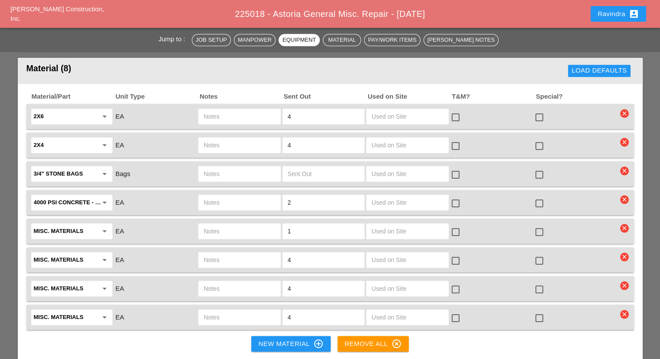
click at [607, 16] on div "Ravindra account_box" at bounding box center [619, 14] width 42 height 10
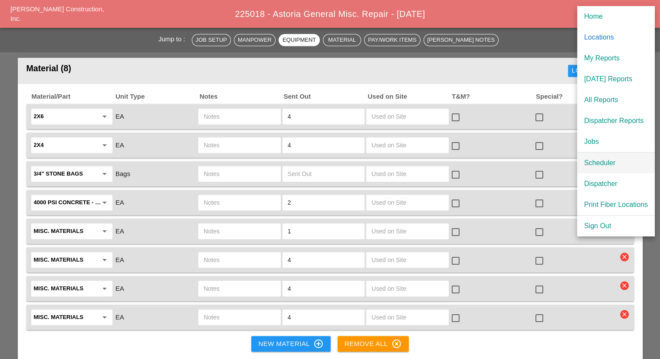
click at [597, 161] on div "Scheduler" at bounding box center [616, 163] width 64 height 10
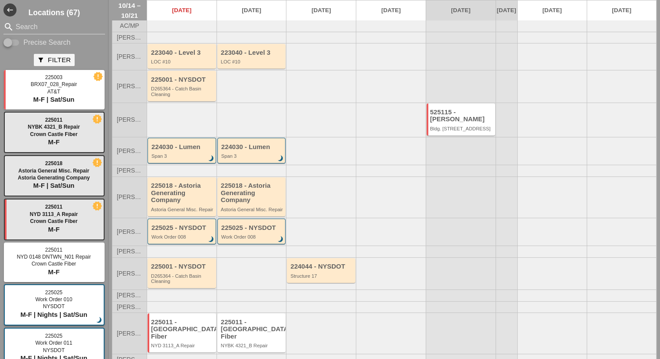
scroll to position [53, 0]
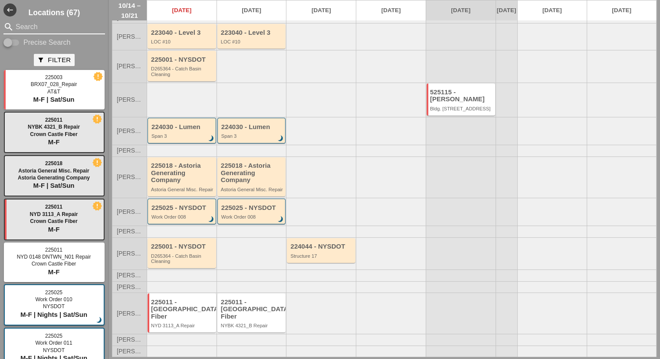
click at [53, 30] on input "Search" at bounding box center [54, 27] width 77 height 14
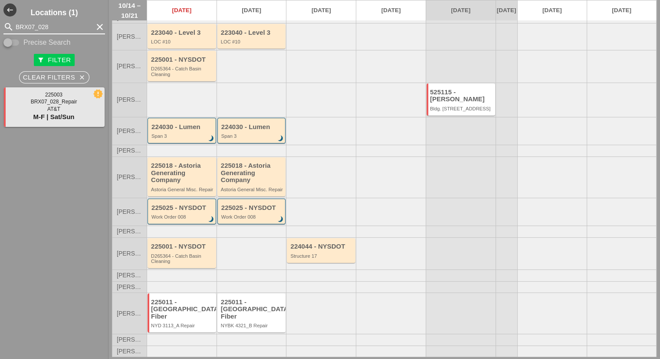
type input "BRX07_028"
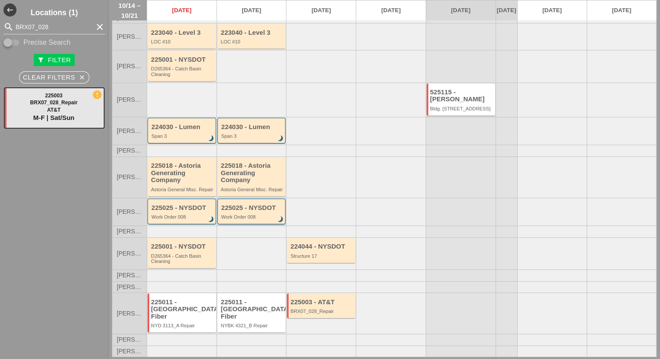
click at [244, 219] on div "Work Order 008" at bounding box center [252, 216] width 62 height 5
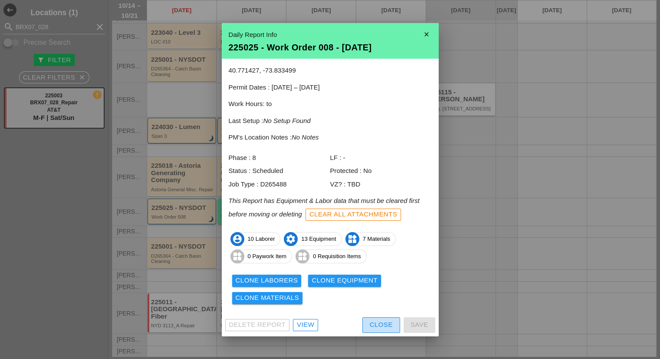
click at [370, 327] on div "Close" at bounding box center [381, 324] width 23 height 10
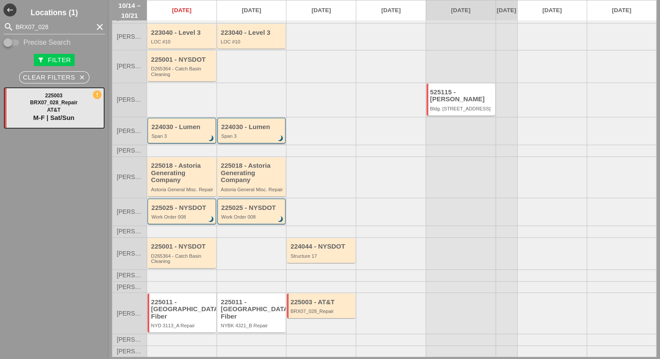
click at [245, 121] on div "224030 - Lumen Span 3 brightness_3" at bounding box center [251, 131] width 69 height 26
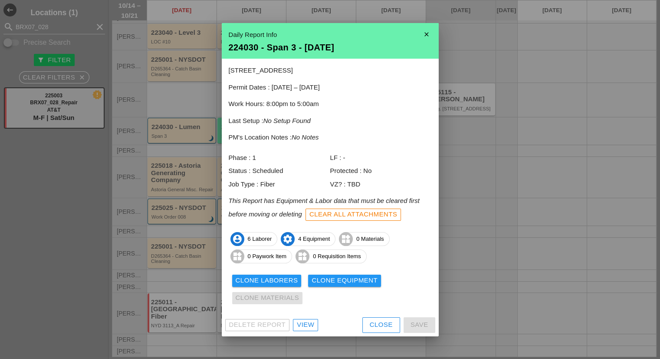
click at [372, 326] on div "Close" at bounding box center [381, 324] width 23 height 10
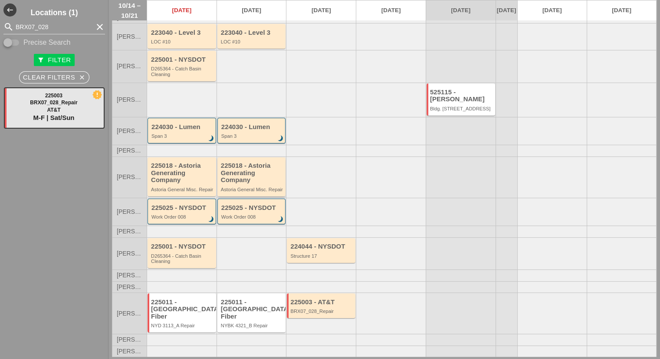
scroll to position [0, 0]
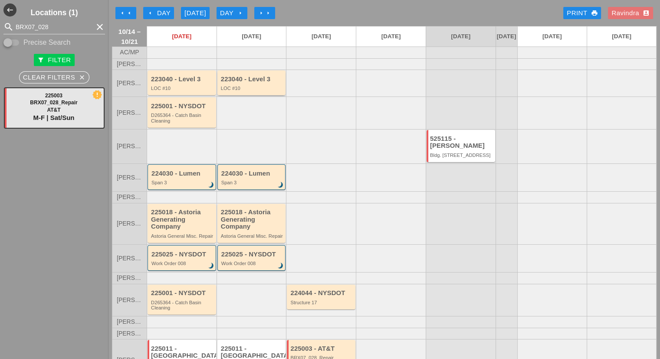
click at [228, 78] on div "223040 - Level 3 LOC #10" at bounding box center [251, 82] width 69 height 25
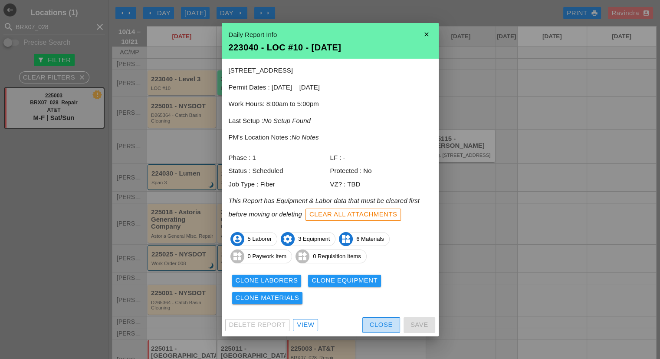
click at [376, 323] on div "Close" at bounding box center [381, 324] width 23 height 10
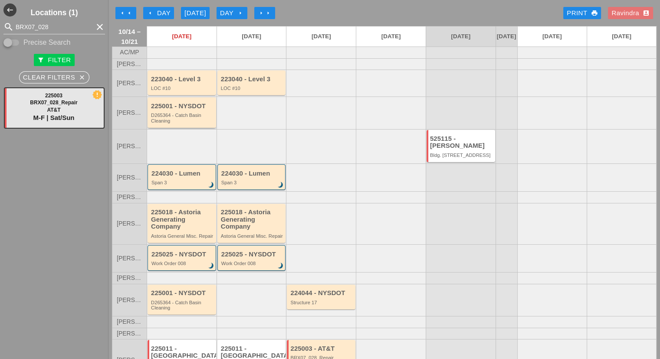
click at [196, 121] on div "D265364 - Catch Basin Cleaning" at bounding box center [182, 117] width 63 height 11
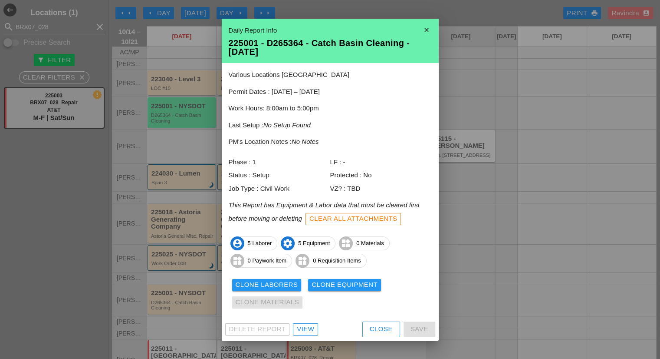
click at [382, 327] on div "Close" at bounding box center [381, 329] width 23 height 10
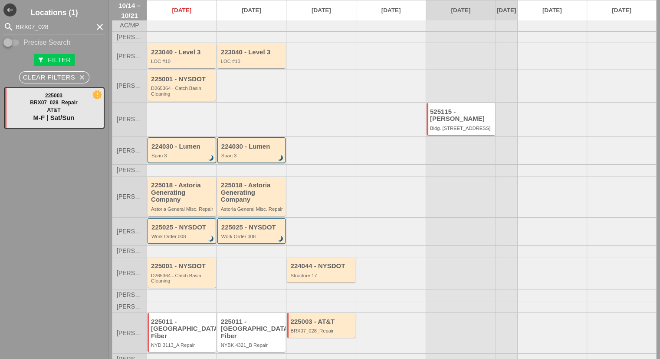
scroll to position [53, 0]
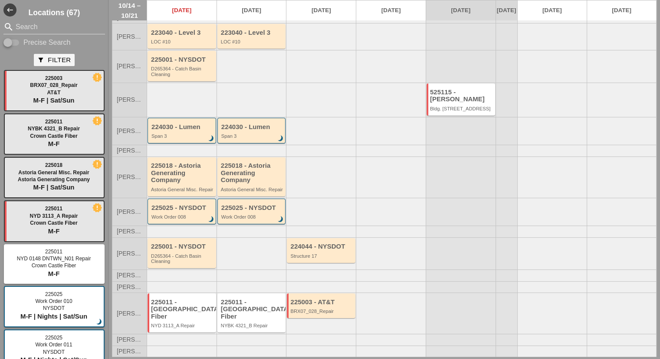
scroll to position [53, 0]
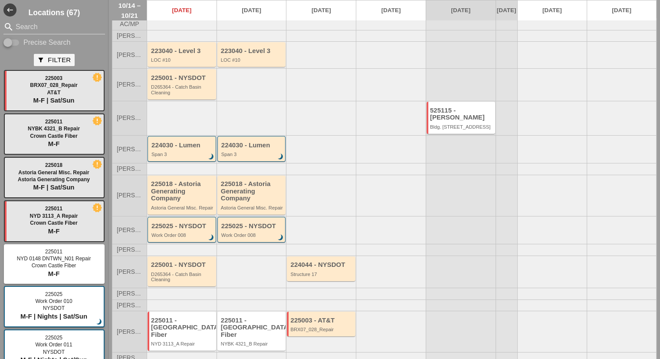
scroll to position [53, 0]
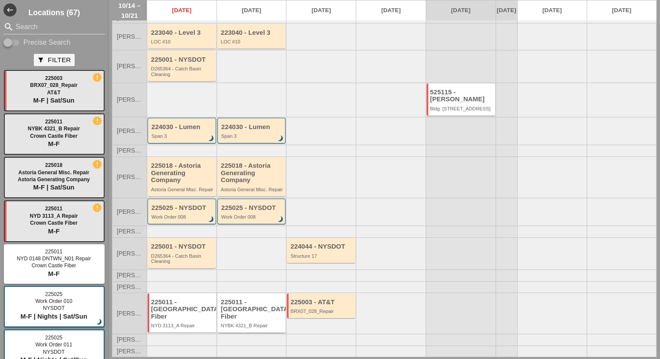
click at [266, 315] on div "225011 - [GEOGRAPHIC_DATA] Fiber" at bounding box center [252, 309] width 63 height 22
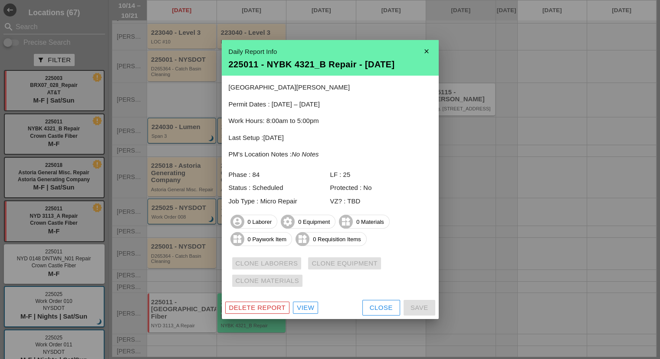
click at [381, 313] on button "Close" at bounding box center [381, 307] width 38 height 16
